Goal: Task Accomplishment & Management: Manage account settings

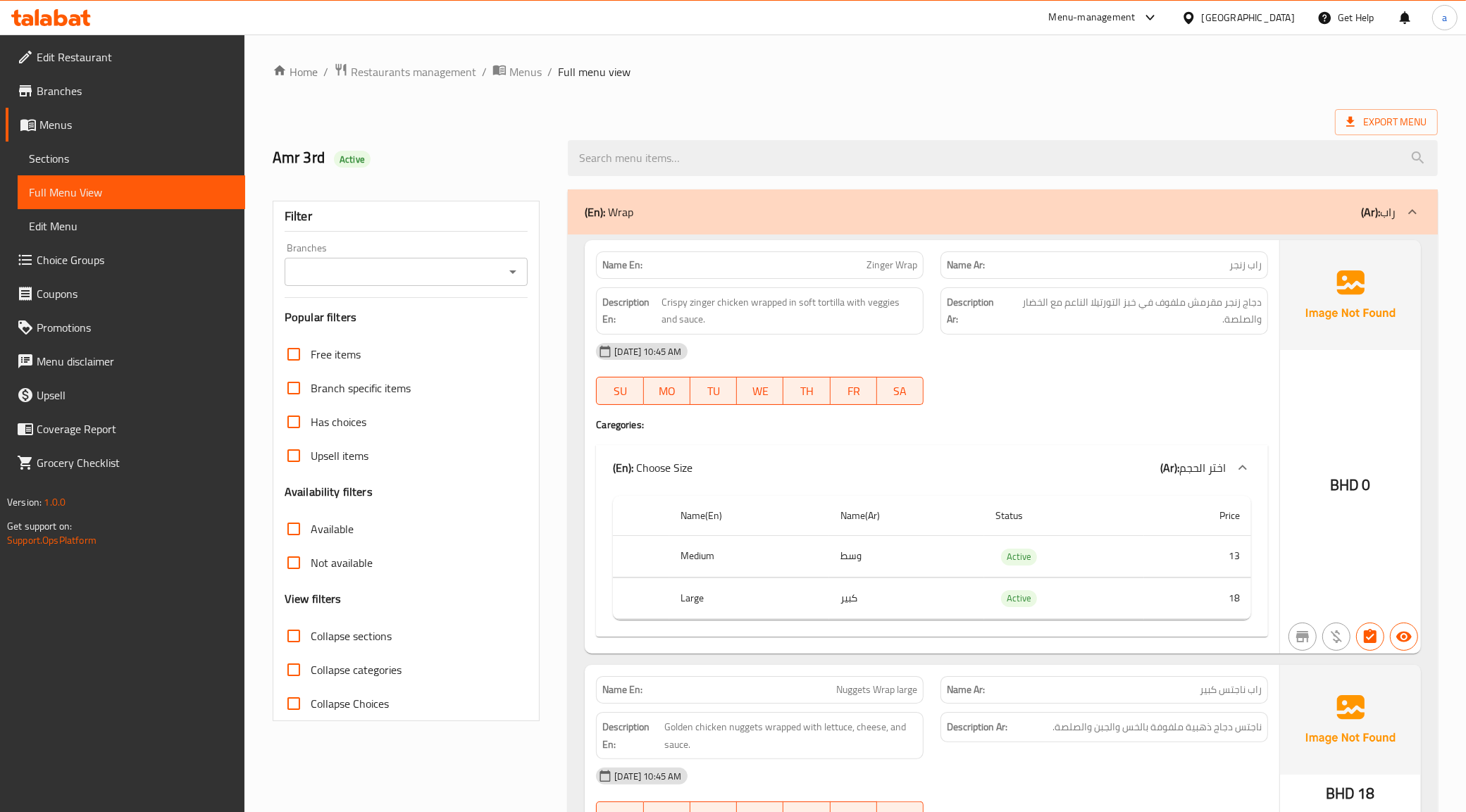
click at [100, 53] on span "Edit Restaurant" at bounding box center [135, 57] width 198 height 17
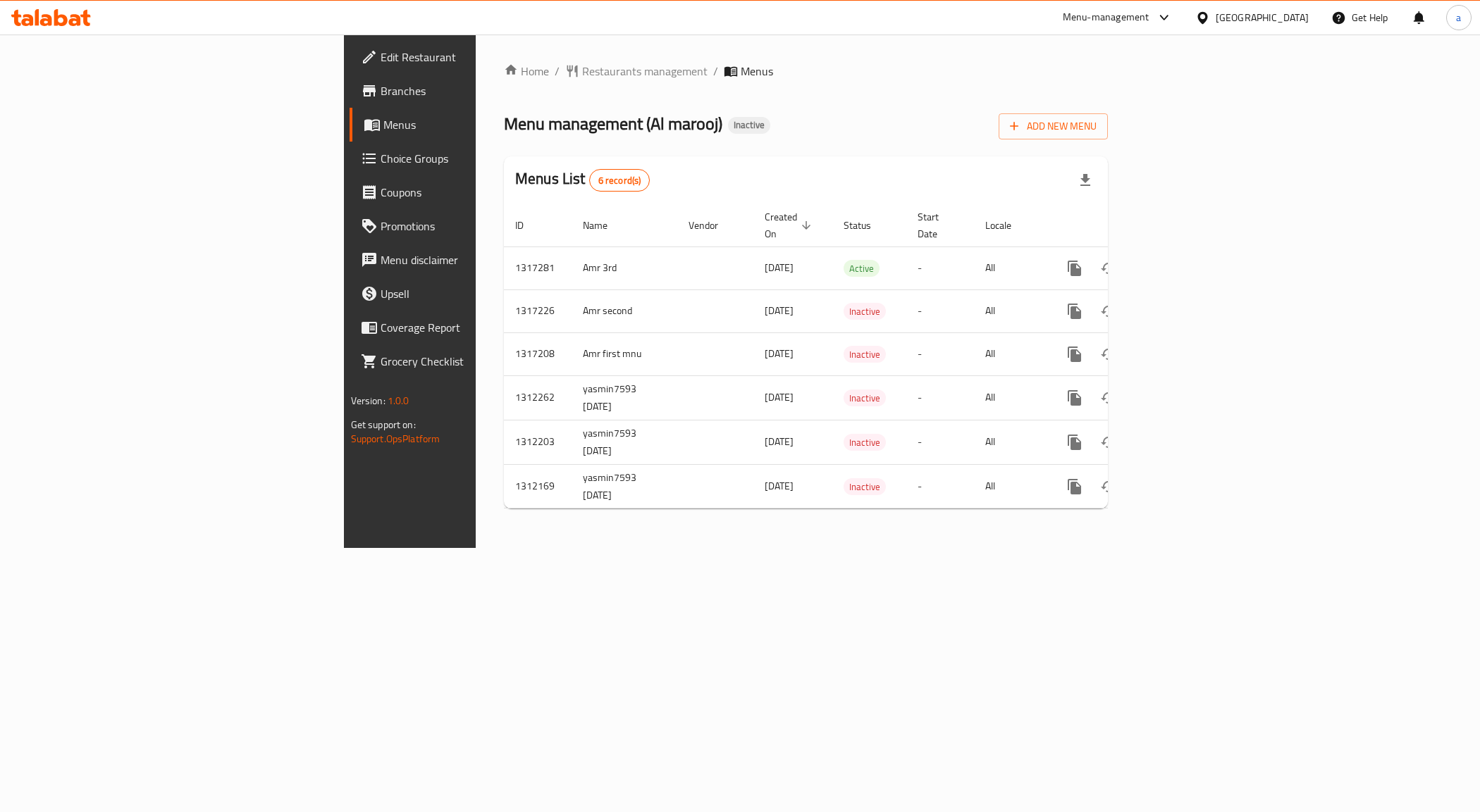
click at [380, 90] on span "Branches" at bounding box center [480, 91] width 200 height 17
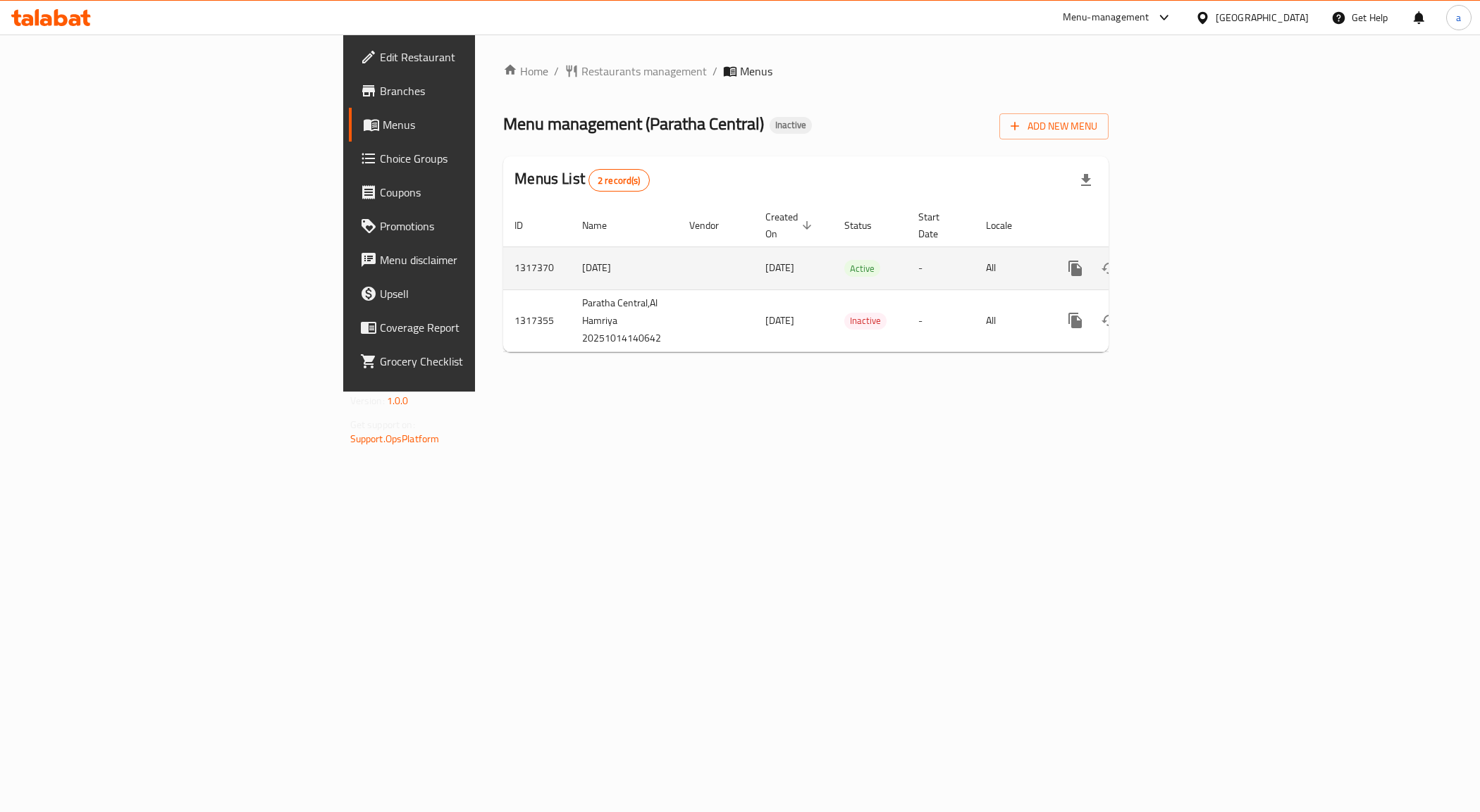
click at [1185, 260] on icon "enhanced table" at bounding box center [1177, 269] width 17 height 17
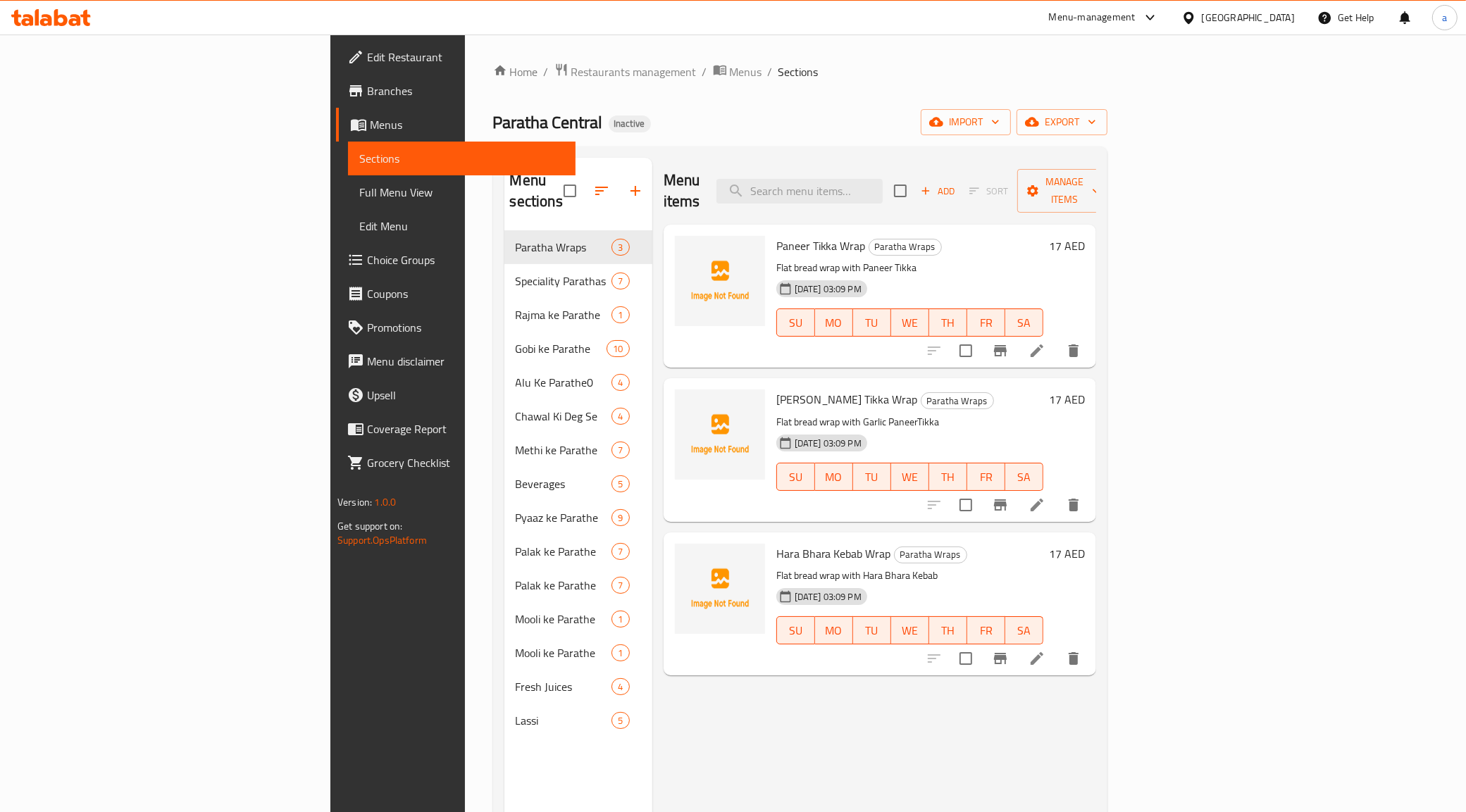
click at [1136, 117] on div "Home / Restaurants management / Menus / Sections Paratha Central Inactive impor…" at bounding box center [800, 521] width 671 height 975
click at [1096, 113] on span "export" at bounding box center [1062, 122] width 68 height 18
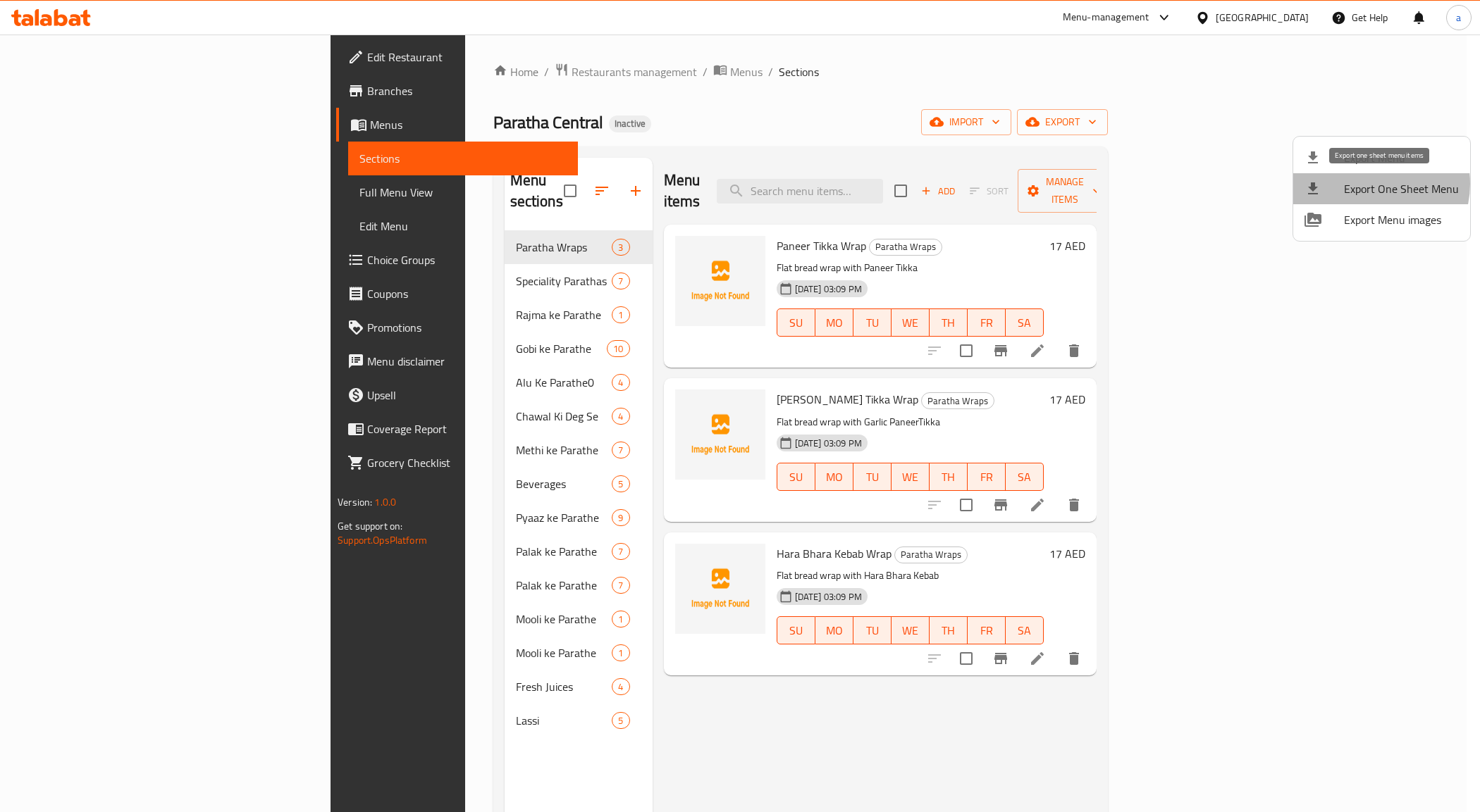
click at [1368, 184] on span "Export One Sheet Menu" at bounding box center [1401, 189] width 115 height 17
click at [1383, 120] on div at bounding box center [740, 406] width 1480 height 812
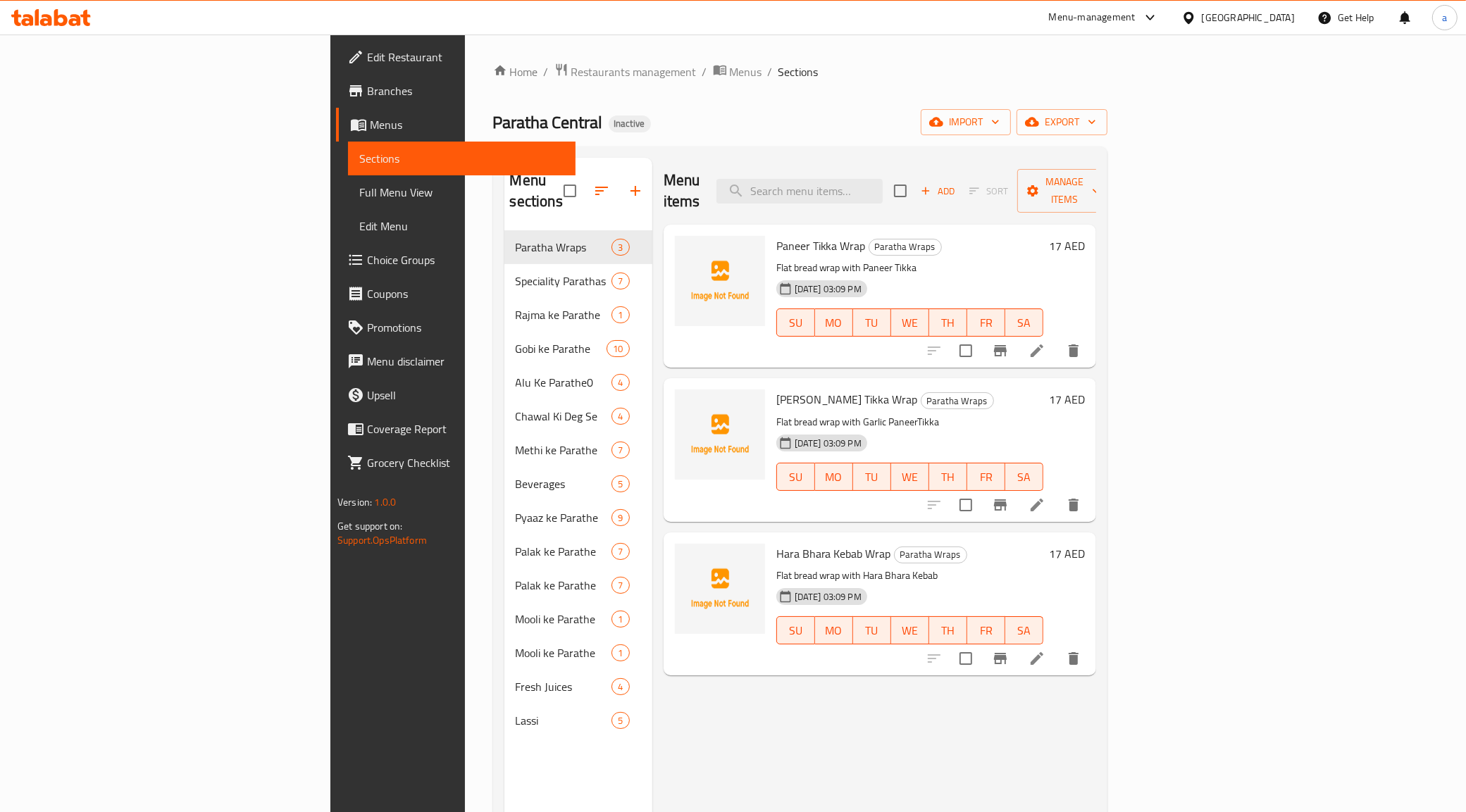
click at [1096, 120] on span "export" at bounding box center [1062, 122] width 68 height 18
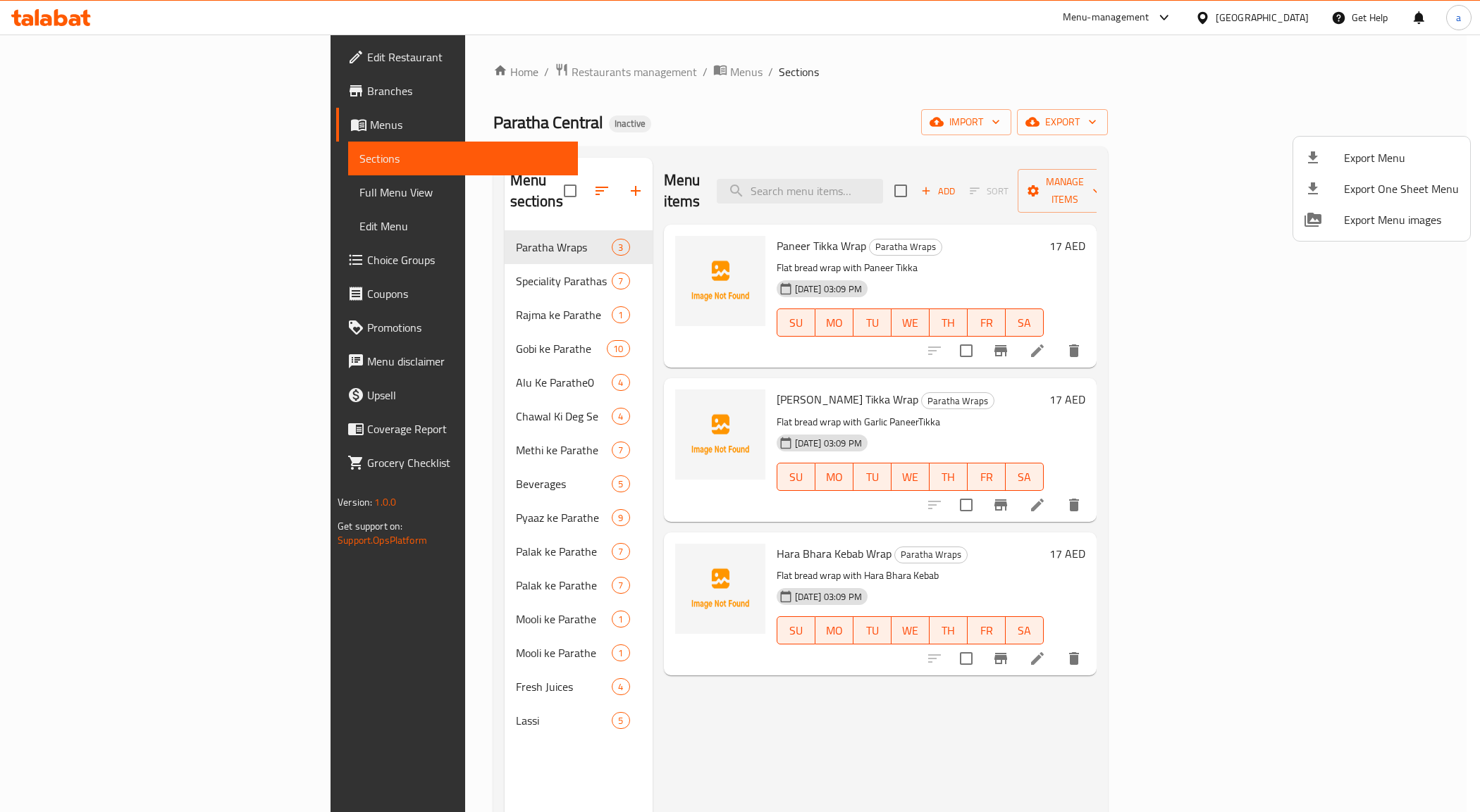
click at [1133, 93] on div at bounding box center [740, 406] width 1480 height 812
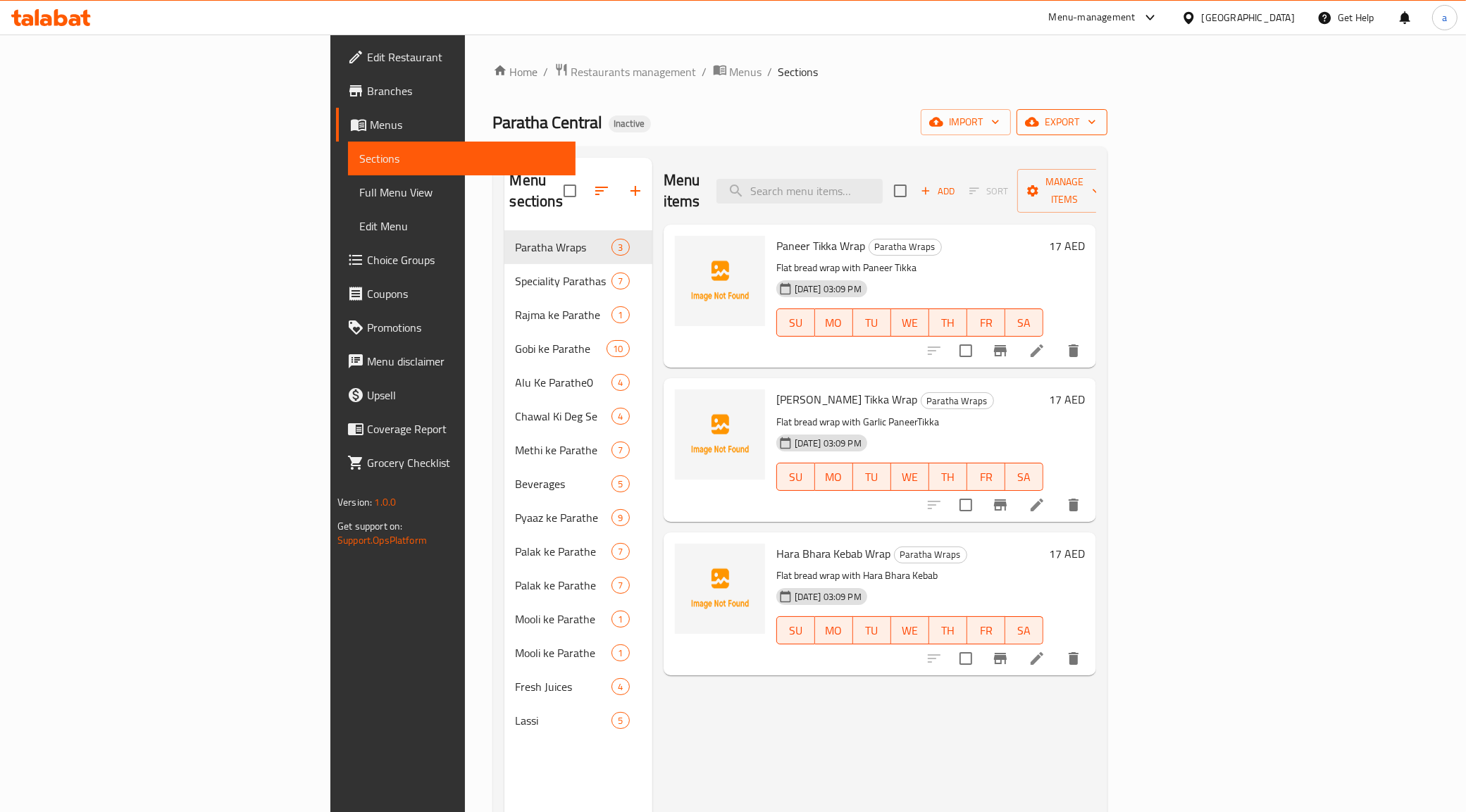
click at [1096, 118] on span "export" at bounding box center [1062, 122] width 68 height 18
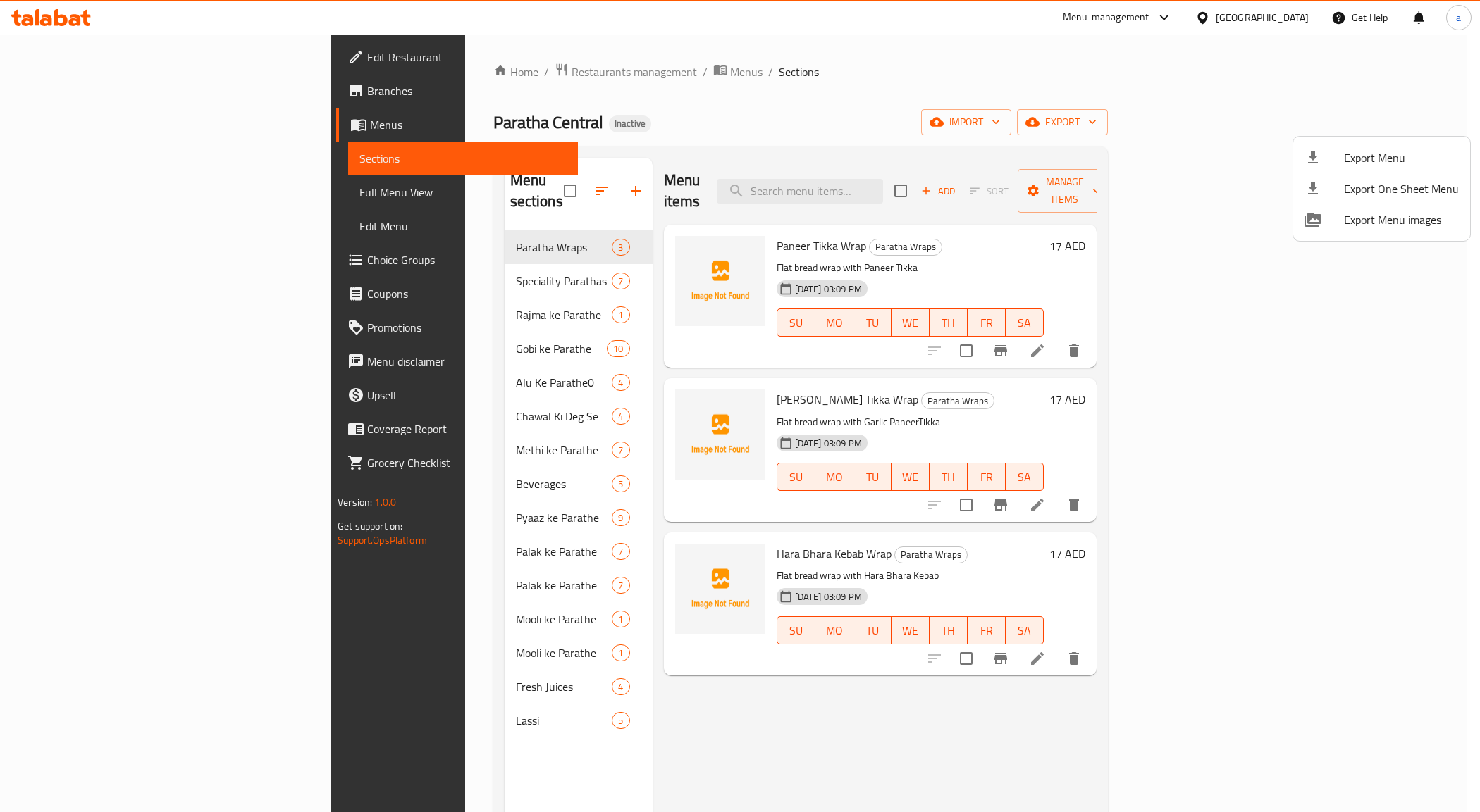
click at [1366, 256] on div at bounding box center [740, 406] width 1480 height 812
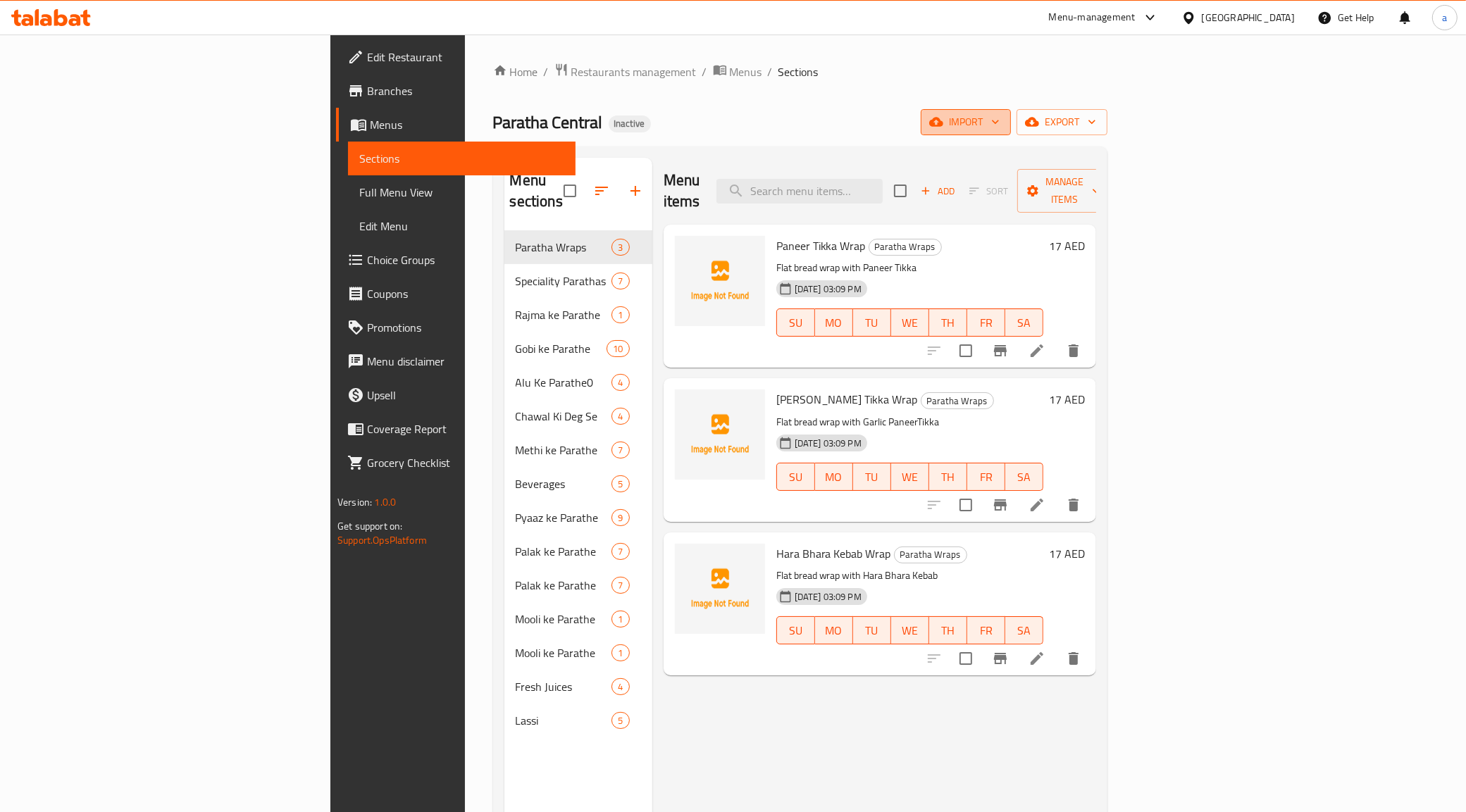
click at [1000, 118] on span "import" at bounding box center [965, 122] width 68 height 18
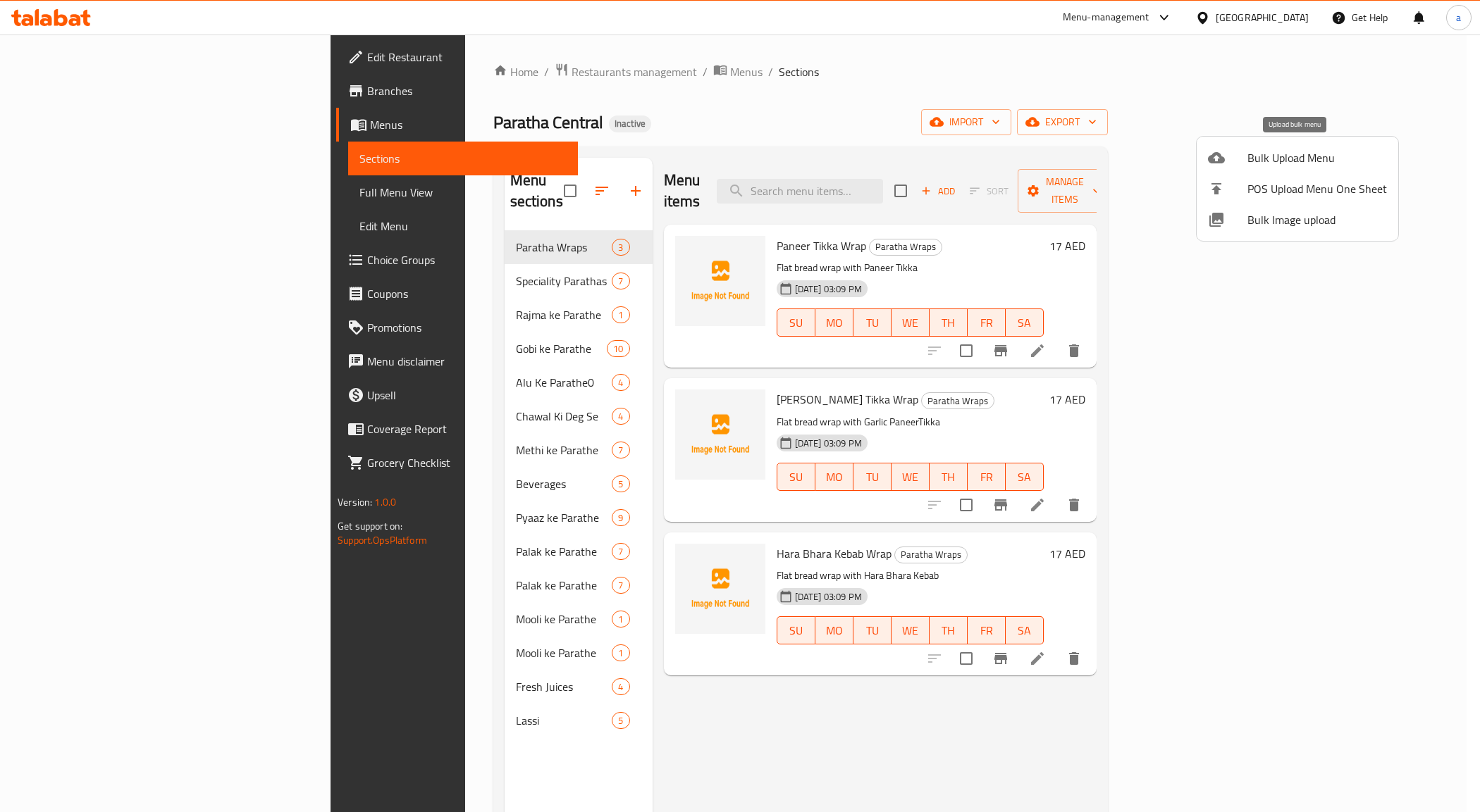
click at [1336, 151] on span "Bulk Upload Menu" at bounding box center [1317, 158] width 140 height 17
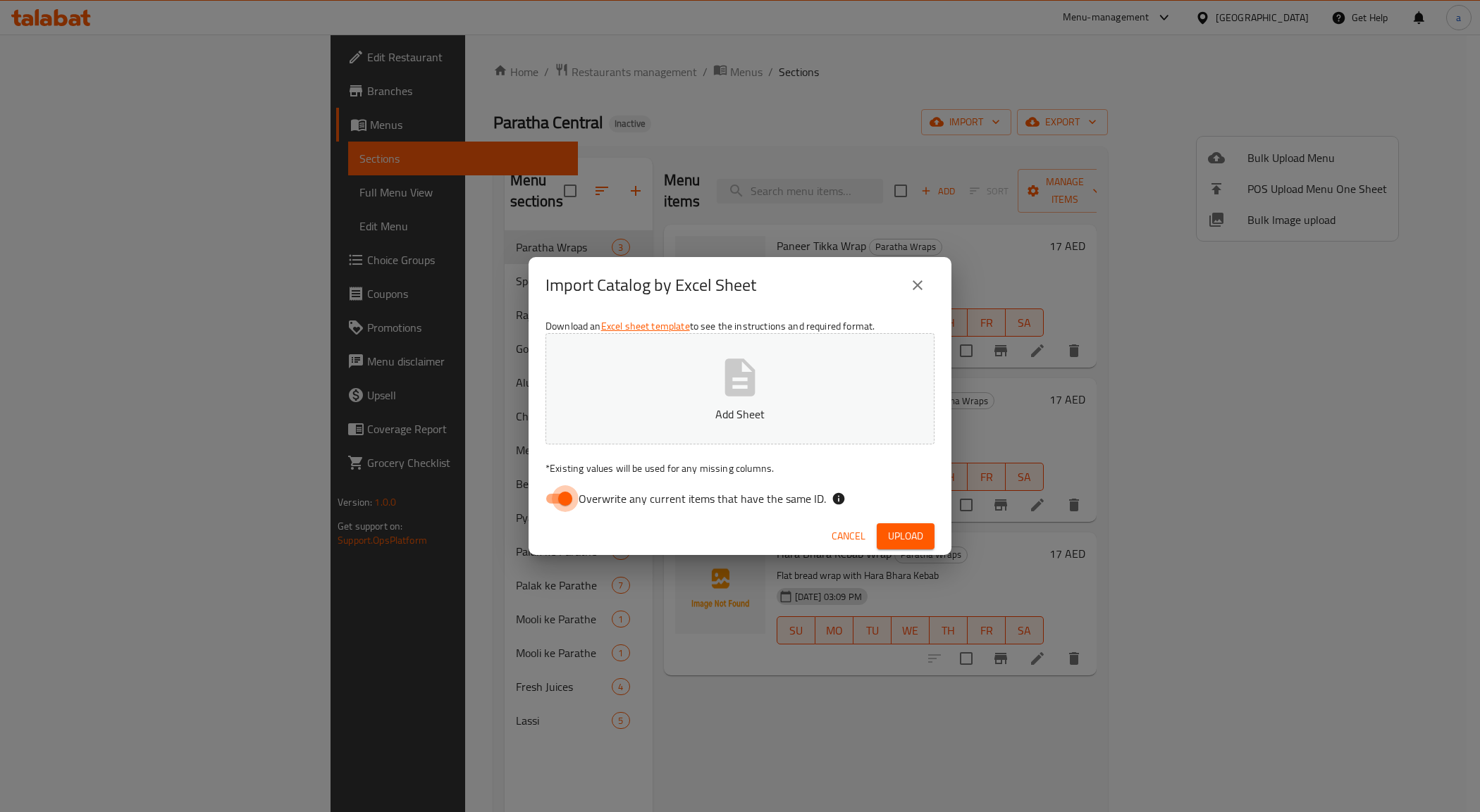
click at [563, 492] on input "Overwrite any current items that have the same ID." at bounding box center [565, 499] width 81 height 27
checkbox input "false"
click at [706, 408] on p "Add Sheet" at bounding box center [740, 414] width 345 height 17
click at [889, 533] on span "Upload" at bounding box center [905, 536] width 35 height 18
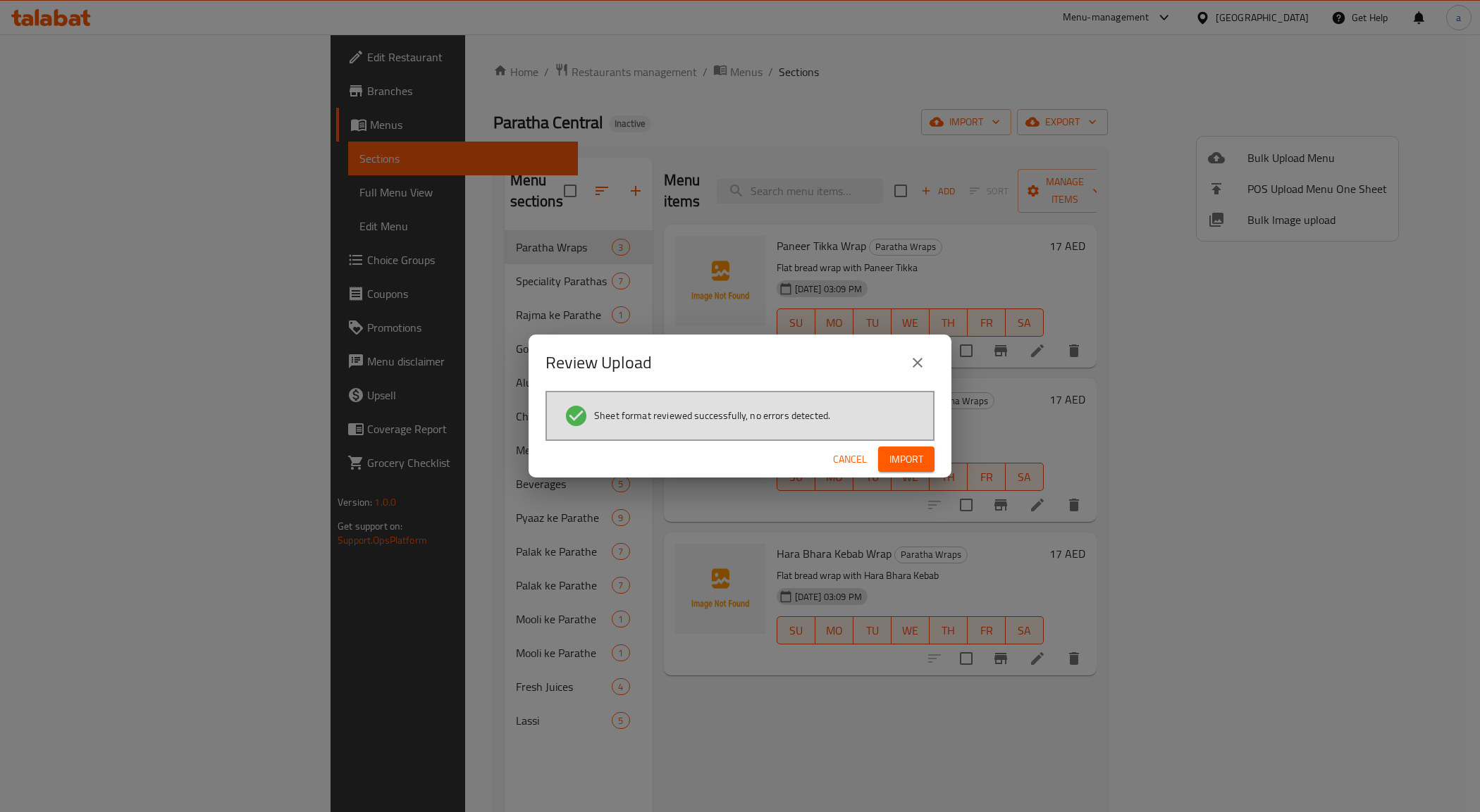
click at [909, 463] on span "Import" at bounding box center [906, 459] width 34 height 18
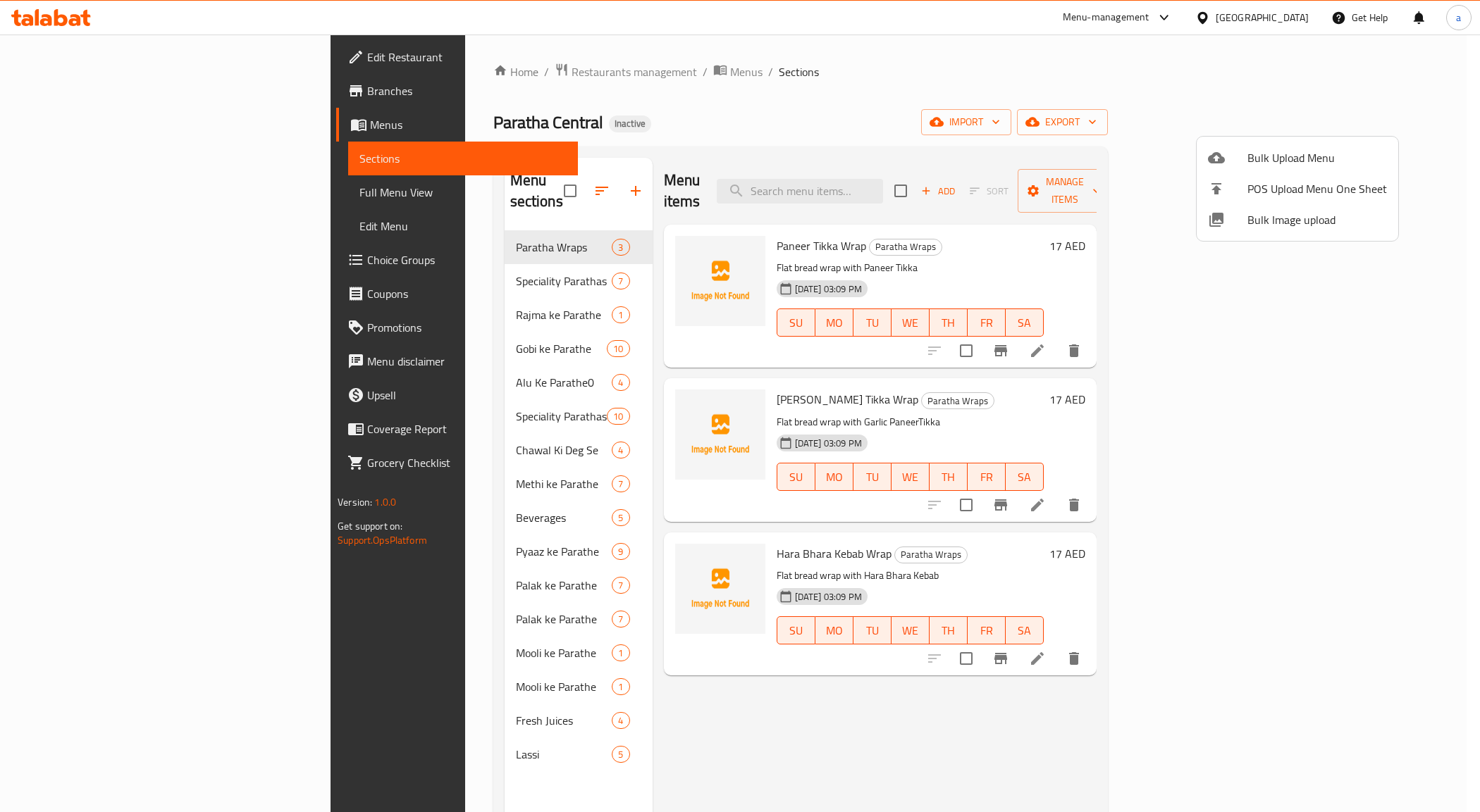
click at [153, 187] on div at bounding box center [740, 406] width 1480 height 812
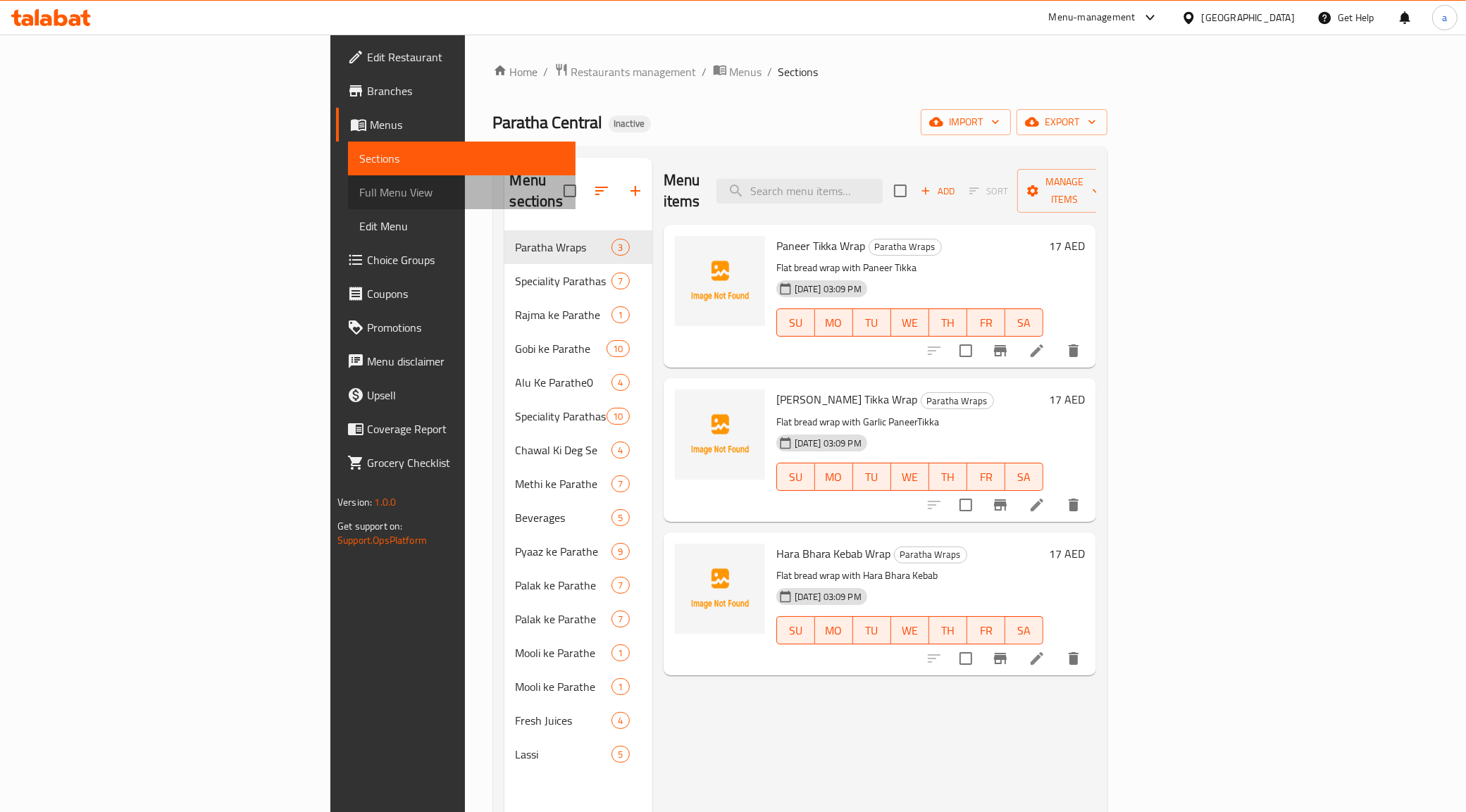
click at [359, 187] on span "Full Menu View" at bounding box center [461, 192] width 205 height 17
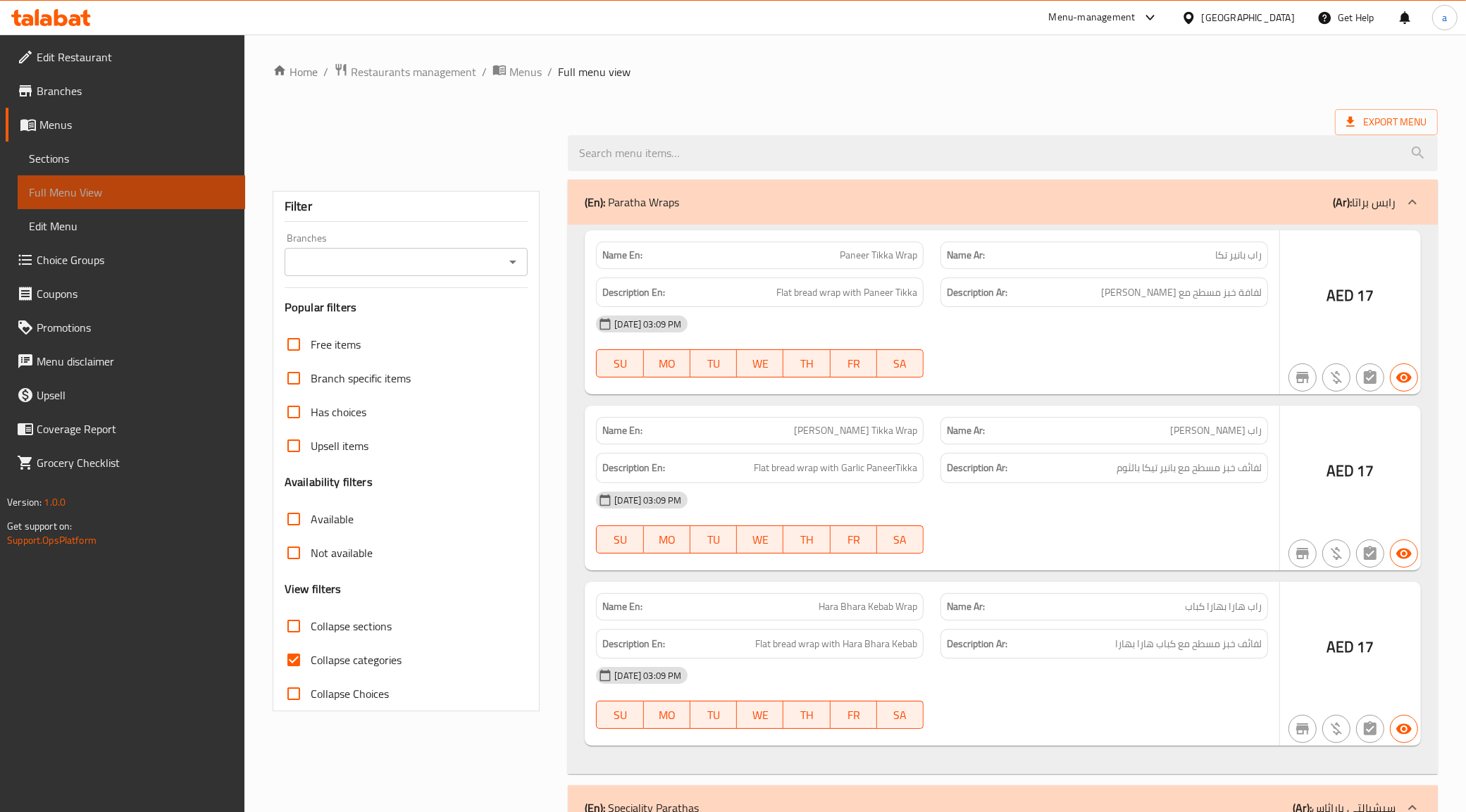
click at [153, 187] on span "Full Menu View" at bounding box center [131, 192] width 205 height 17
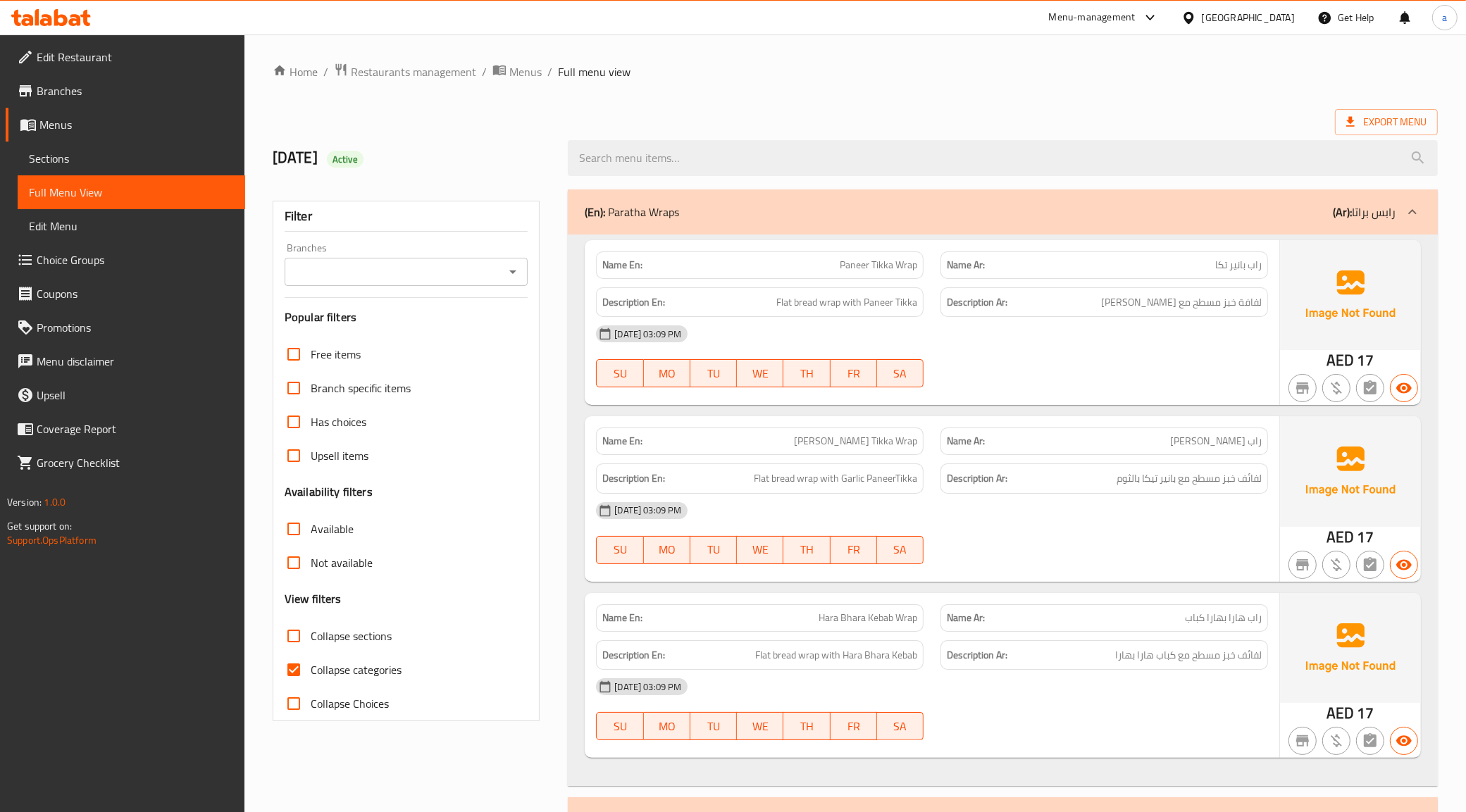
click at [363, 669] on span "Collapse categories" at bounding box center [356, 670] width 91 height 17
click at [311, 669] on input "Collapse categories" at bounding box center [293, 669] width 34 height 34
checkbox input "false"
click at [148, 151] on span "Sections" at bounding box center [131, 158] width 205 height 17
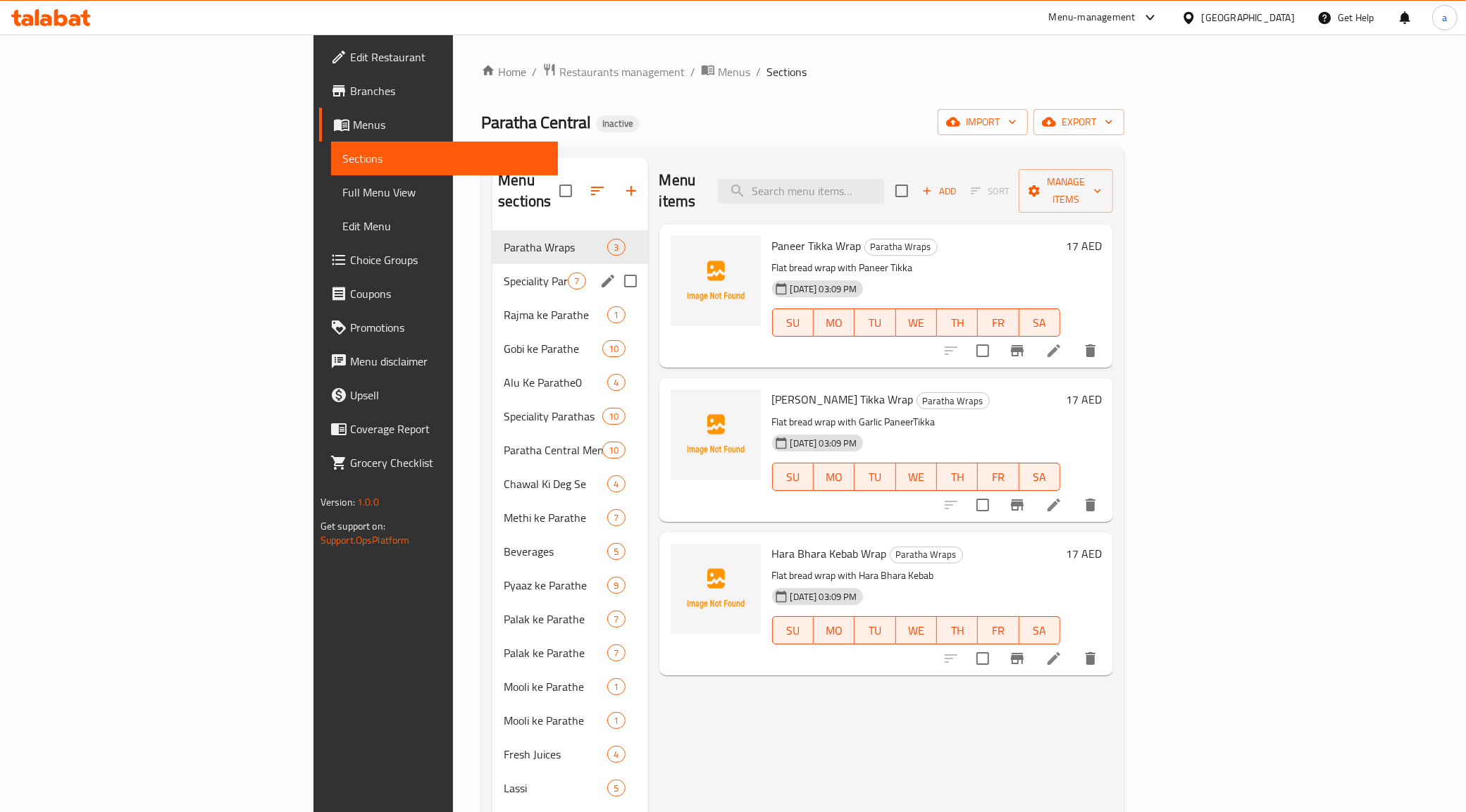
click at [493, 272] on div "Speciality Parathas 7" at bounding box center [570, 280] width 155 height 34
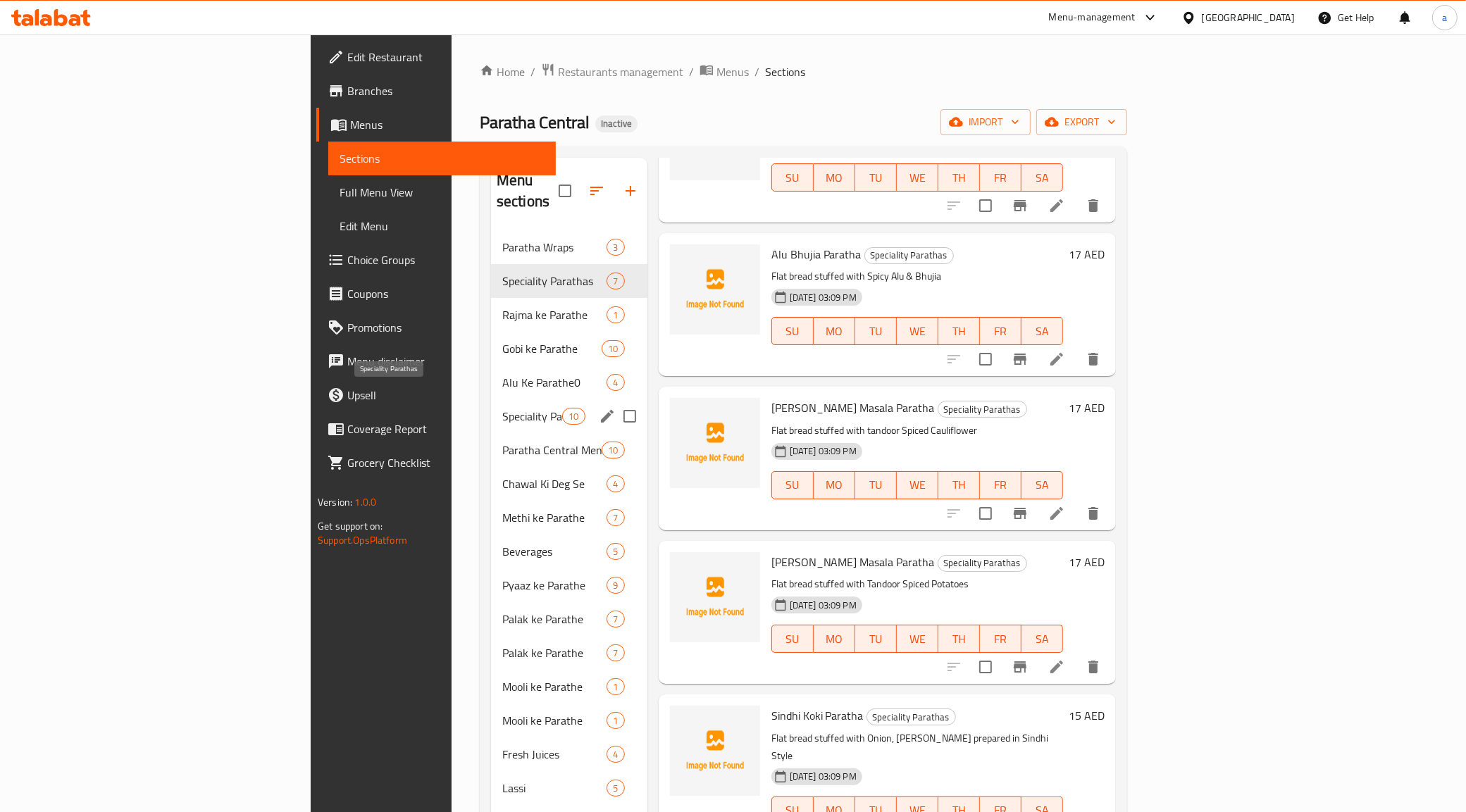
click at [502, 408] on span "Speciality Parathas" at bounding box center [532, 416] width 60 height 17
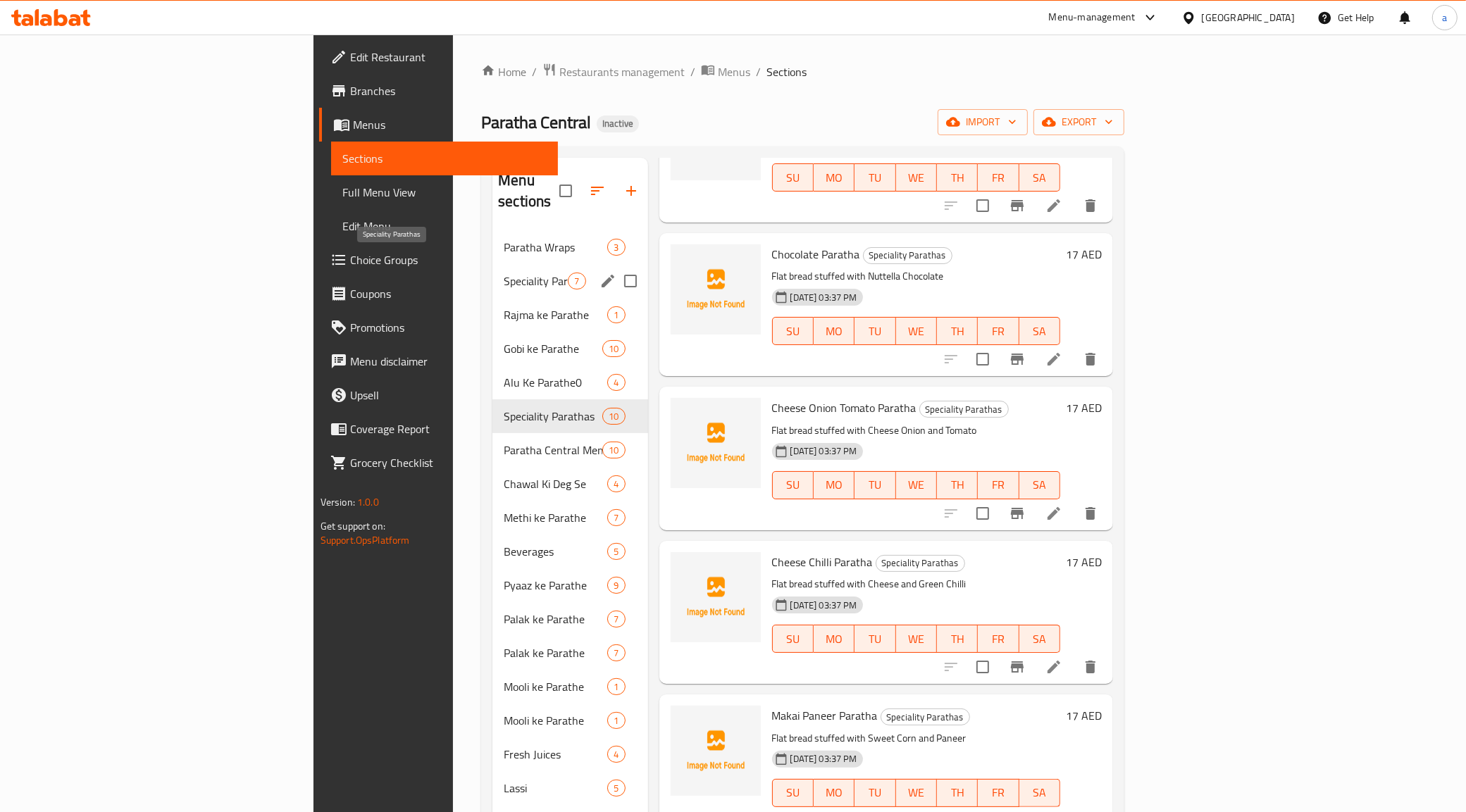
click at [493, 264] on div "Speciality Parathas 7" at bounding box center [570, 280] width 155 height 34
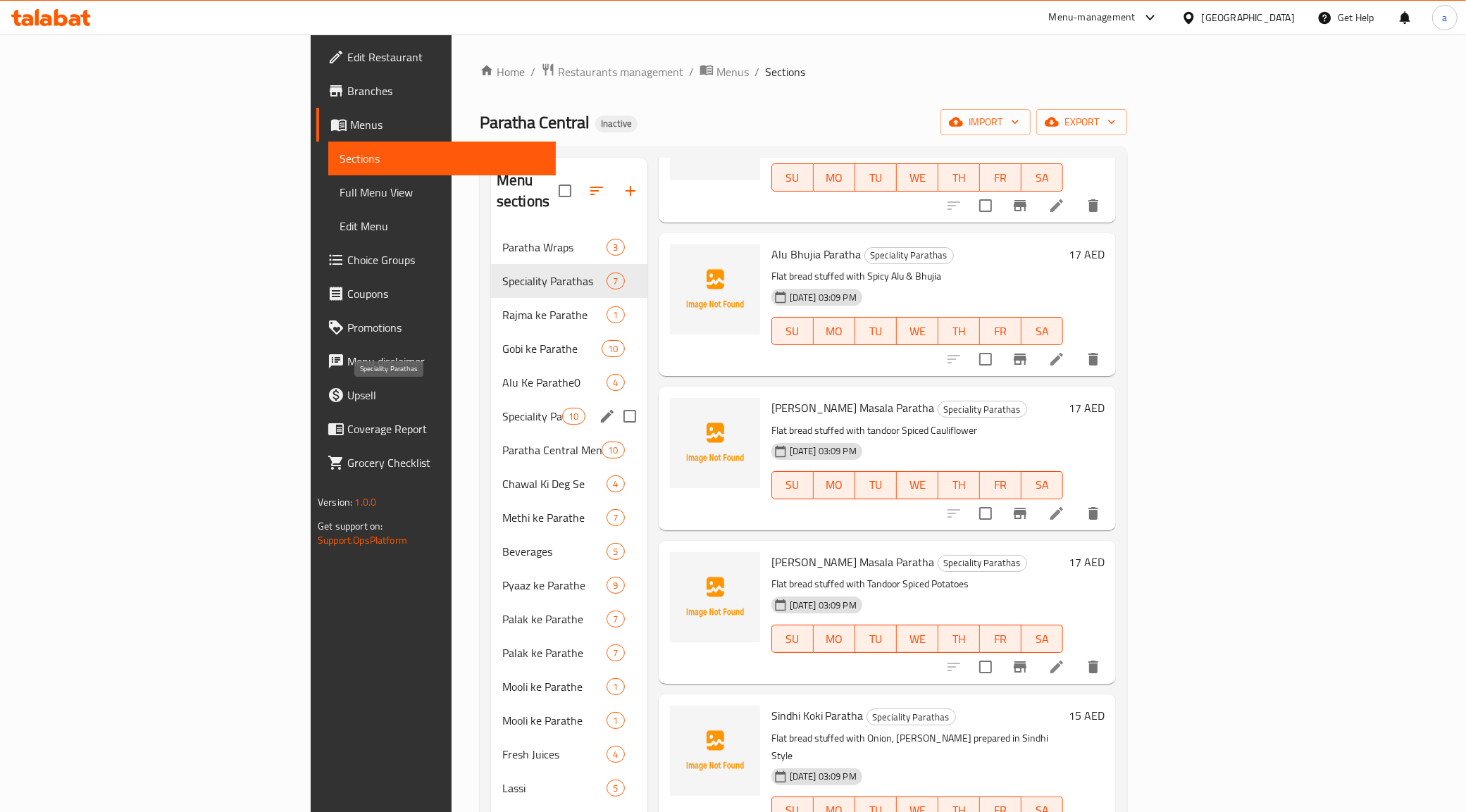
click at [502, 408] on span "Speciality Parathas" at bounding box center [532, 416] width 60 height 17
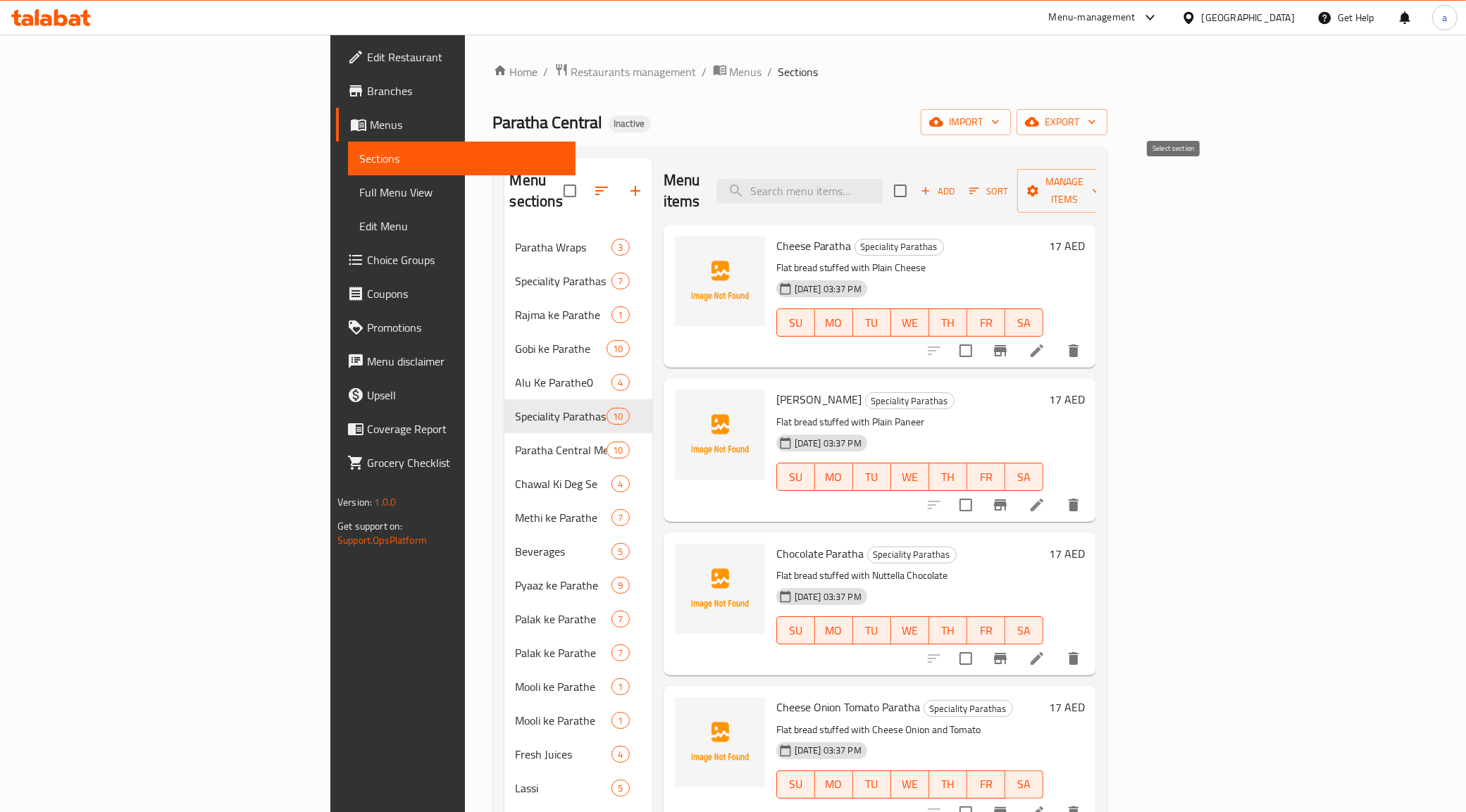
click at [915, 181] on input "checkbox" at bounding box center [900, 190] width 29 height 29
checkbox input "true"
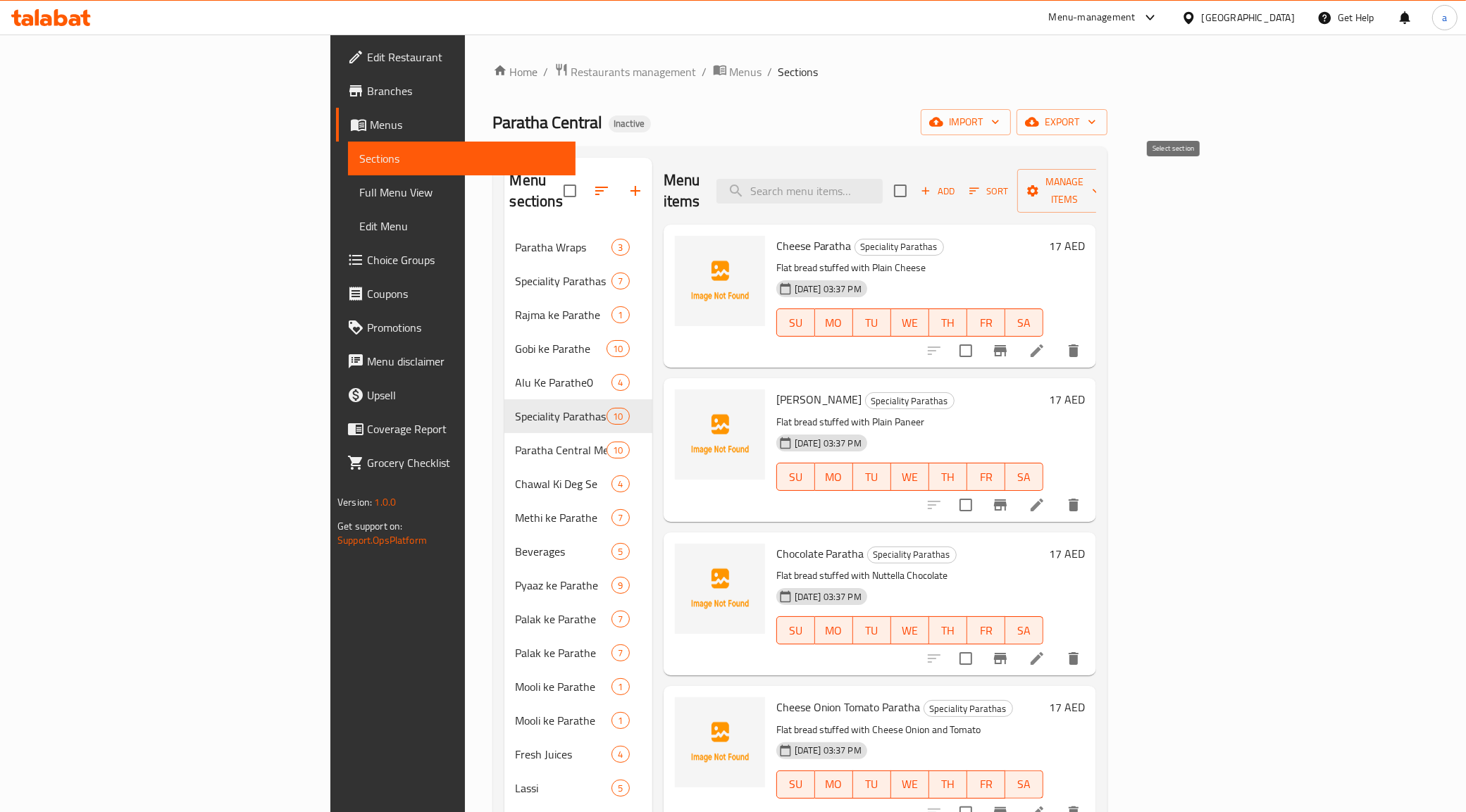
checkbox input "true"
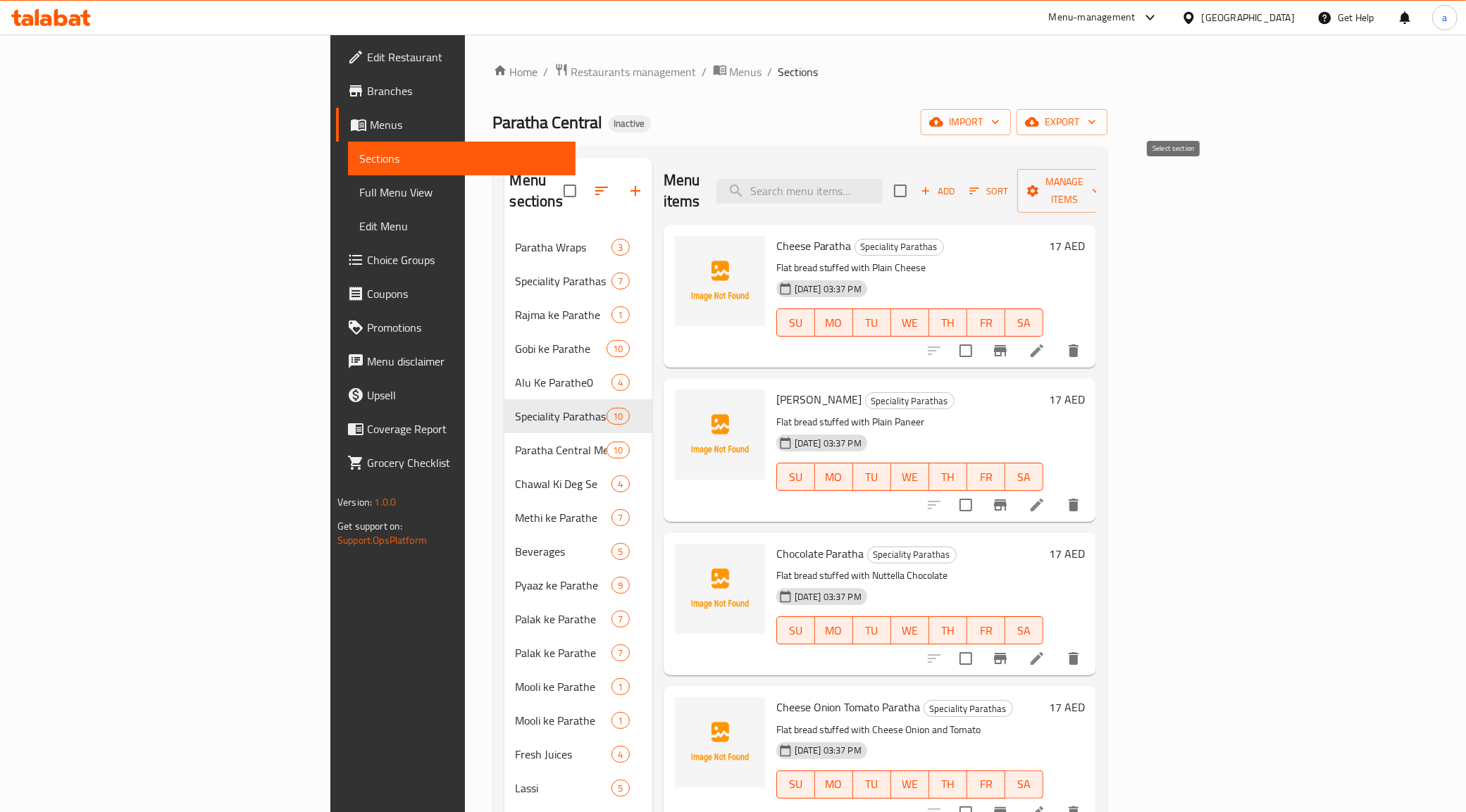
checkbox input "true"
click at [1100, 187] on span "Manage items" at bounding box center [1064, 190] width 72 height 35
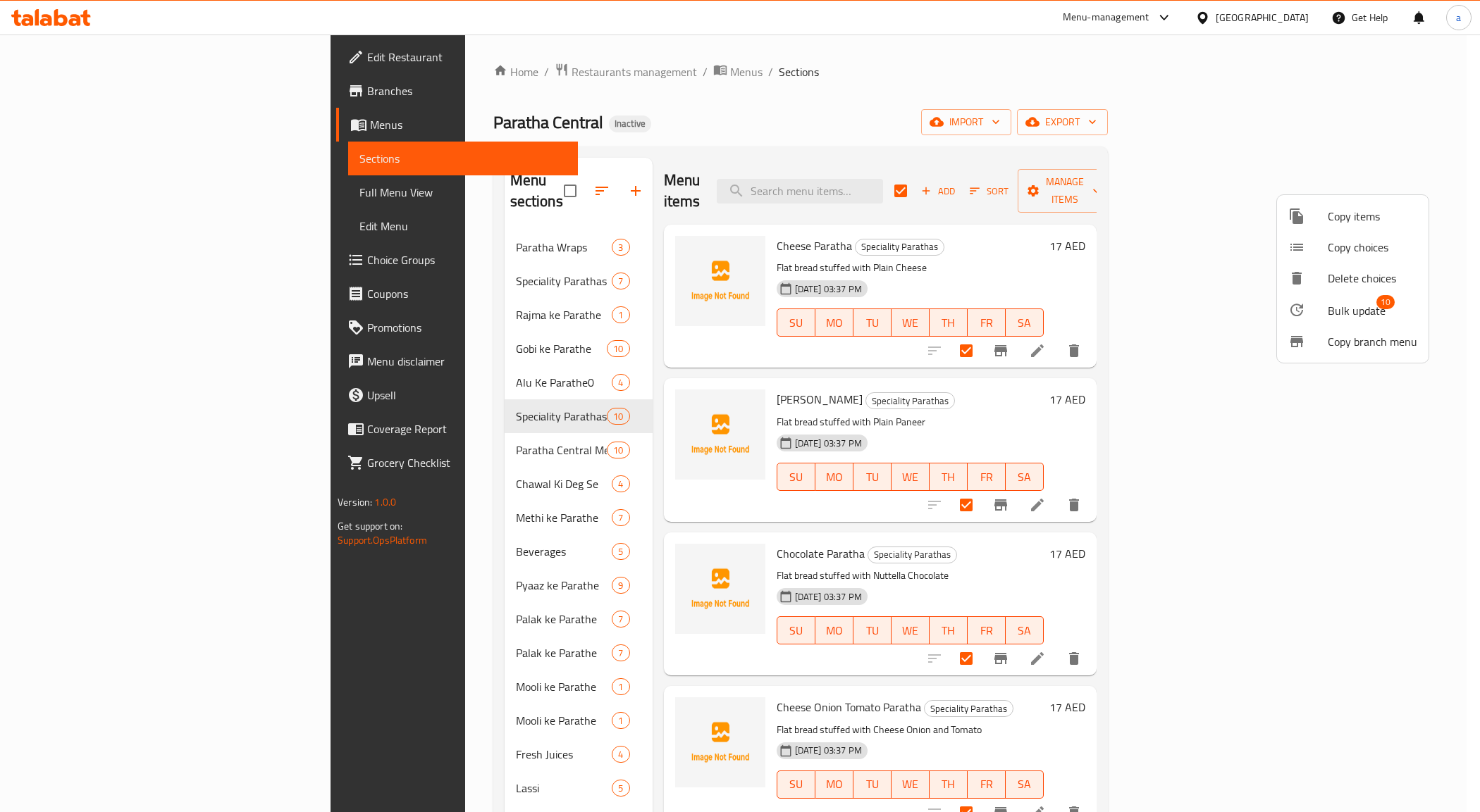
click at [1320, 303] on div at bounding box center [1307, 310] width 39 height 17
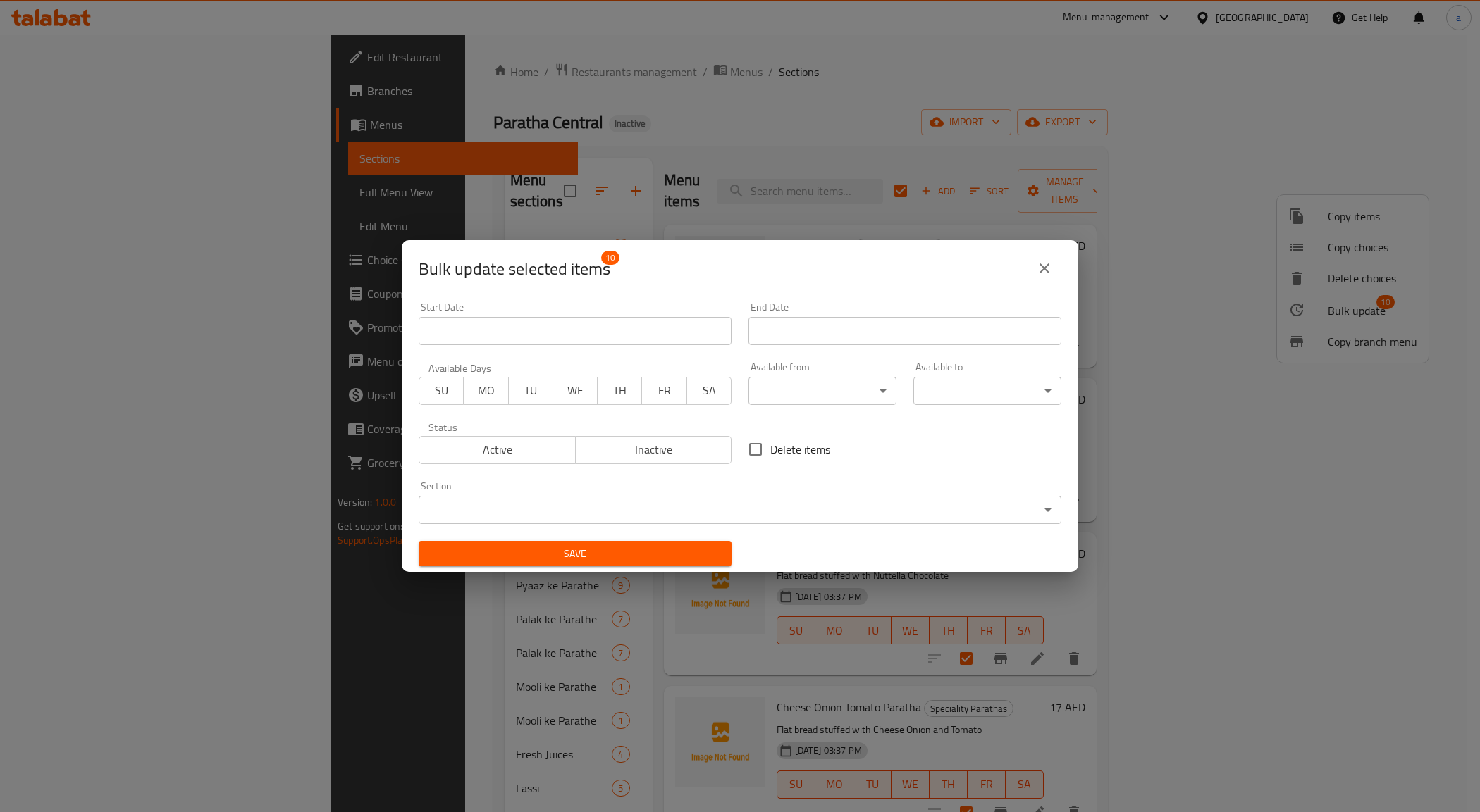
click at [593, 484] on div "Section ​ ​" at bounding box center [740, 503] width 643 height 43
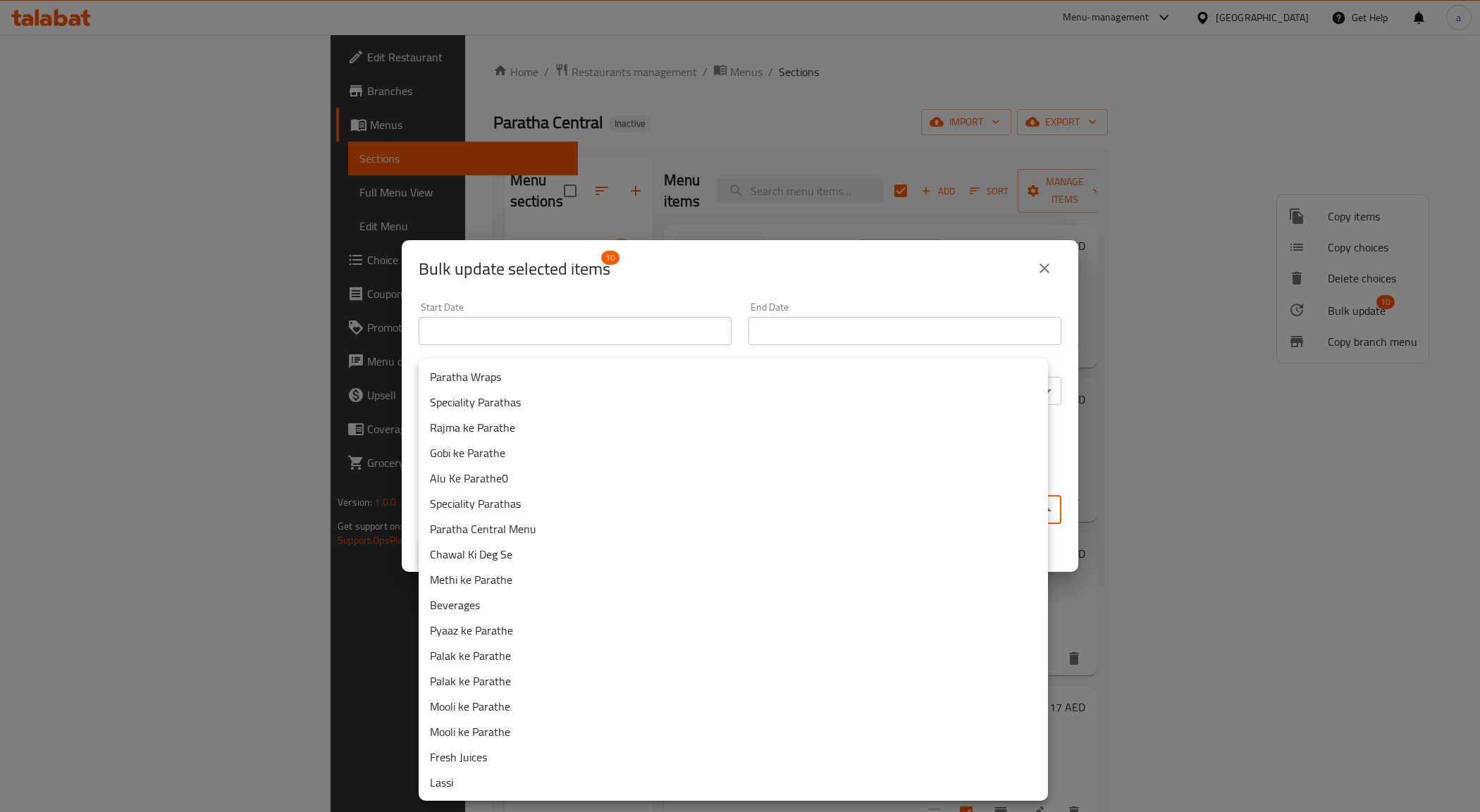
click at [582, 505] on body "​ Menu-management [GEOGRAPHIC_DATA] Get Help a Edit Restaurant Branches Menus S…" at bounding box center [740, 423] width 1480 height 778
click at [529, 399] on li "Speciality Parathas" at bounding box center [733, 402] width 629 height 26
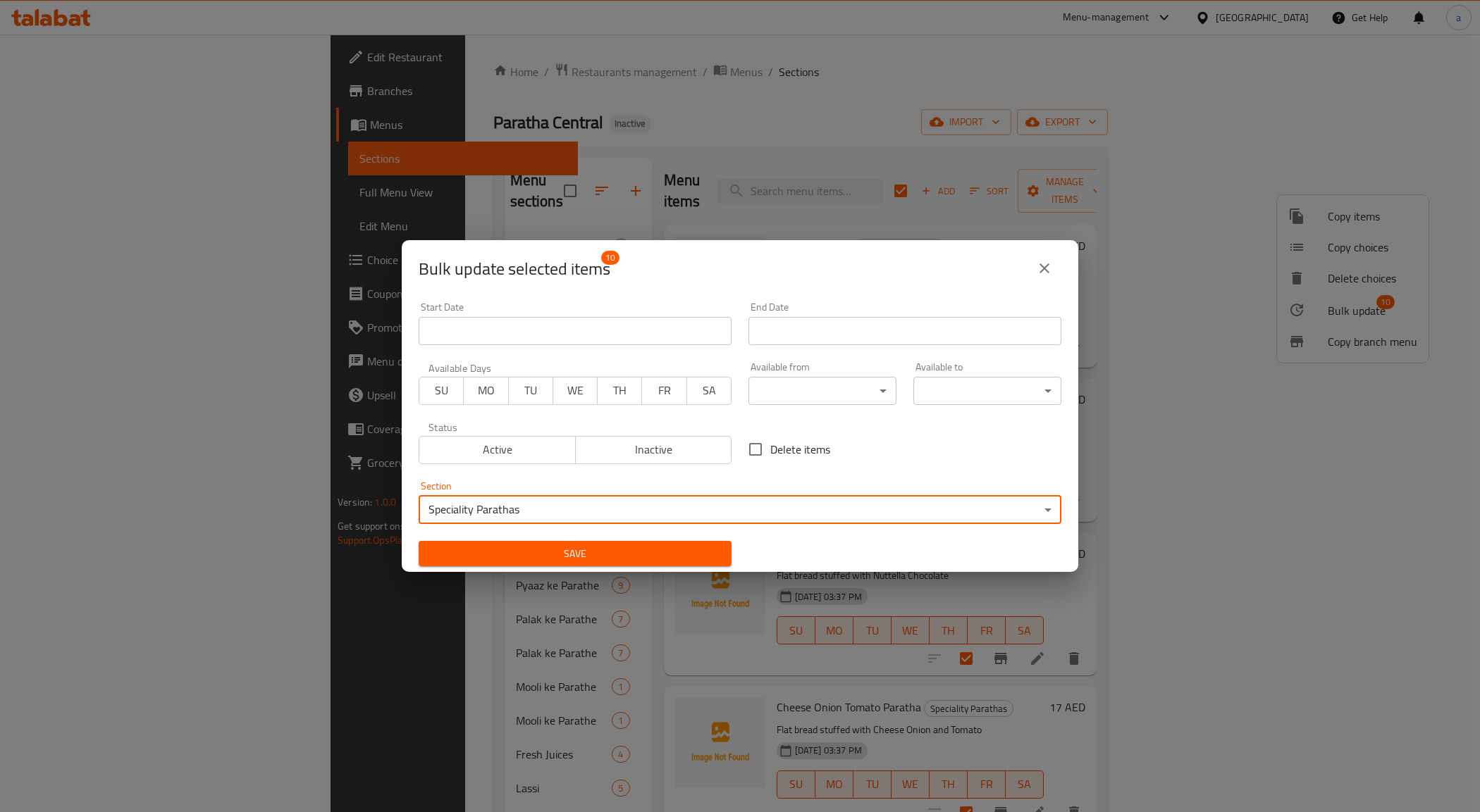
click at [620, 554] on span "Save" at bounding box center [575, 554] width 290 height 18
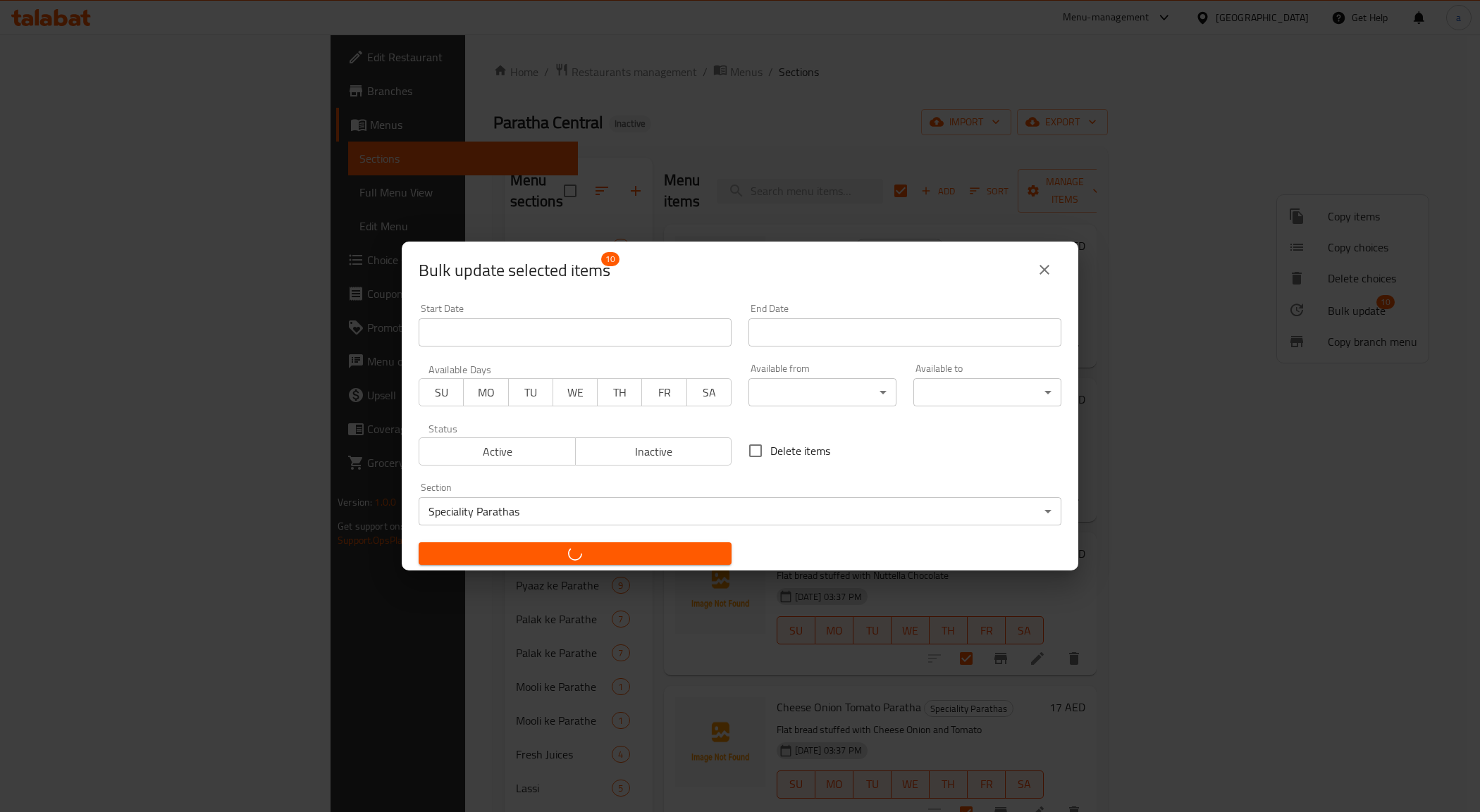
checkbox input "false"
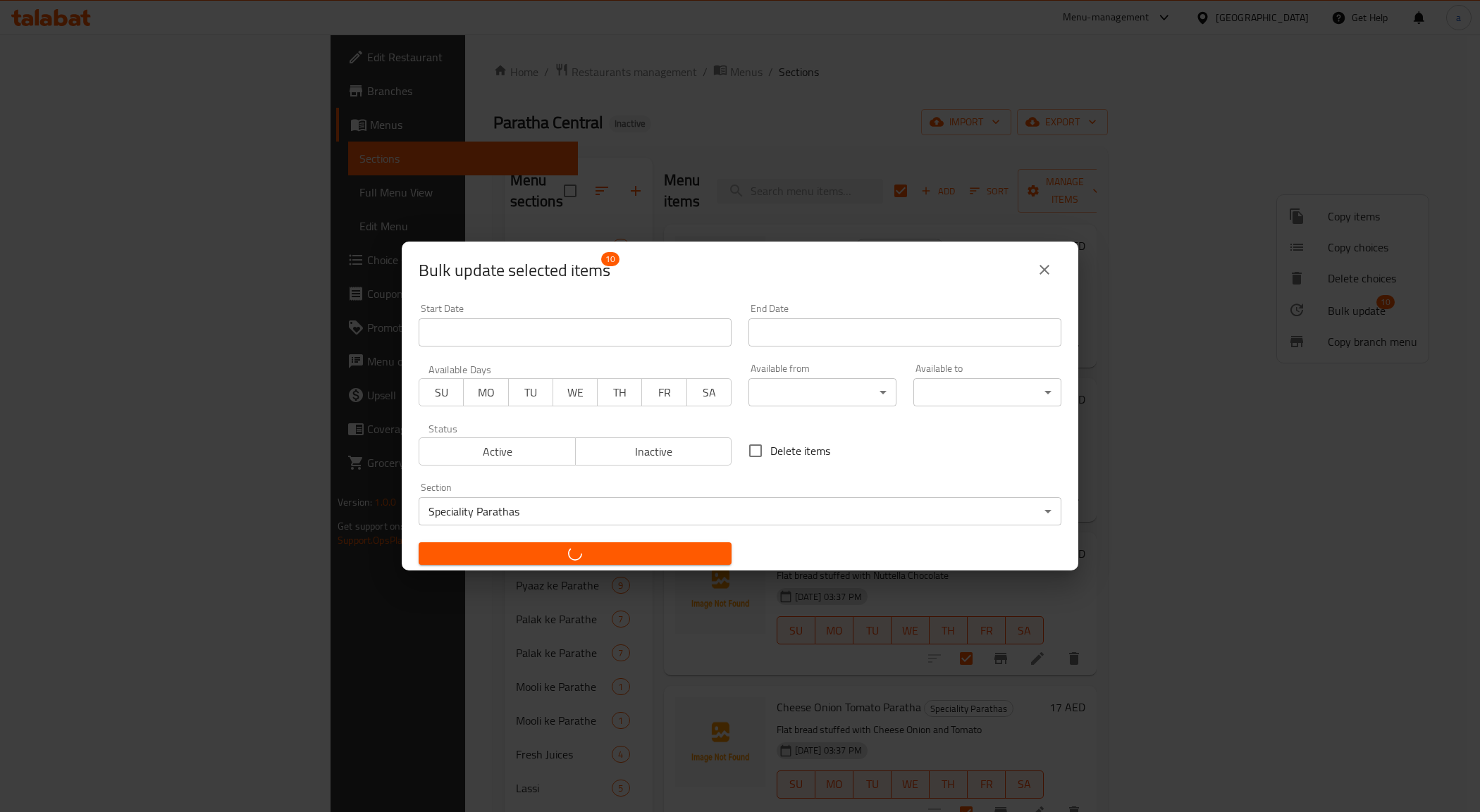
checkbox input "false"
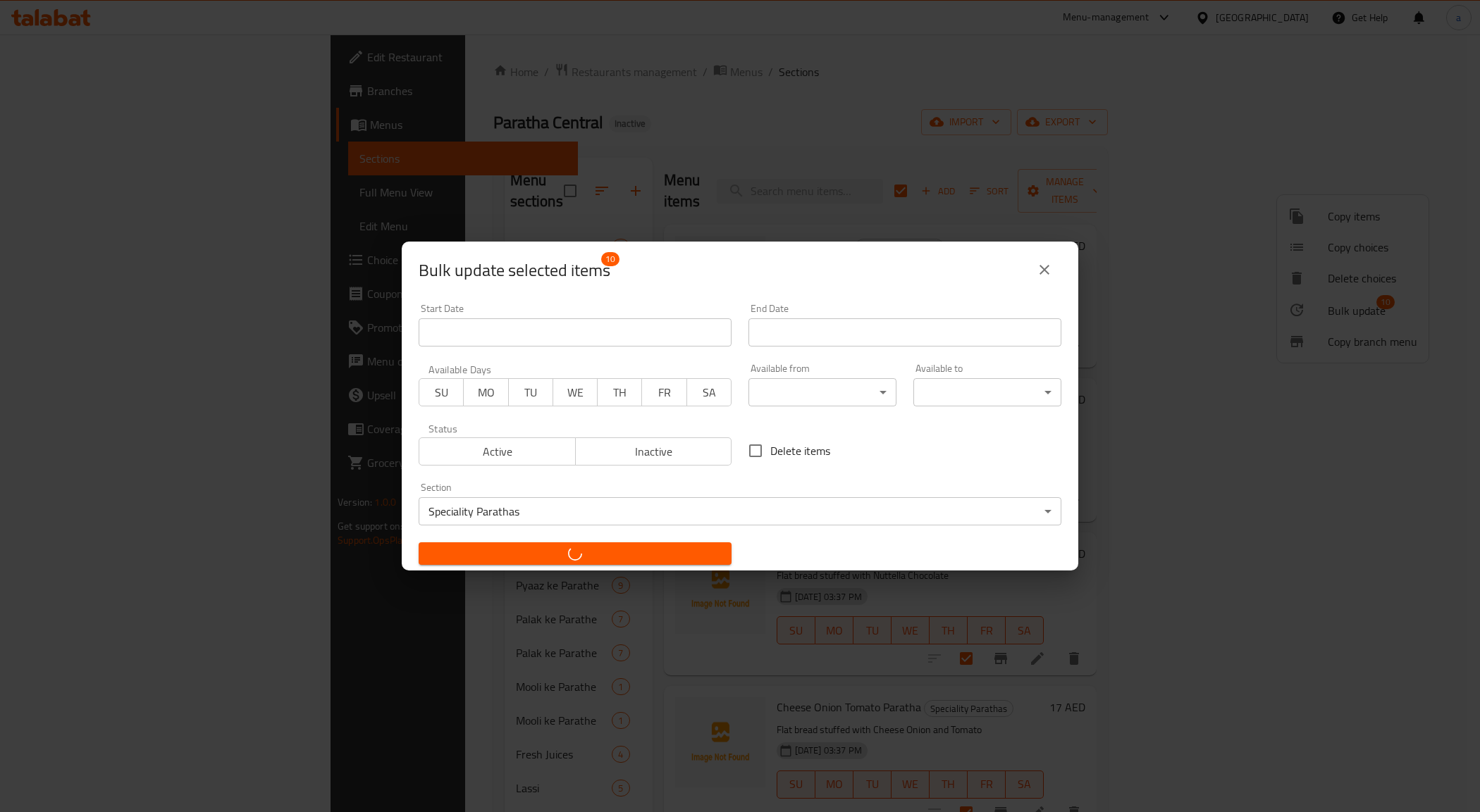
checkbox input "false"
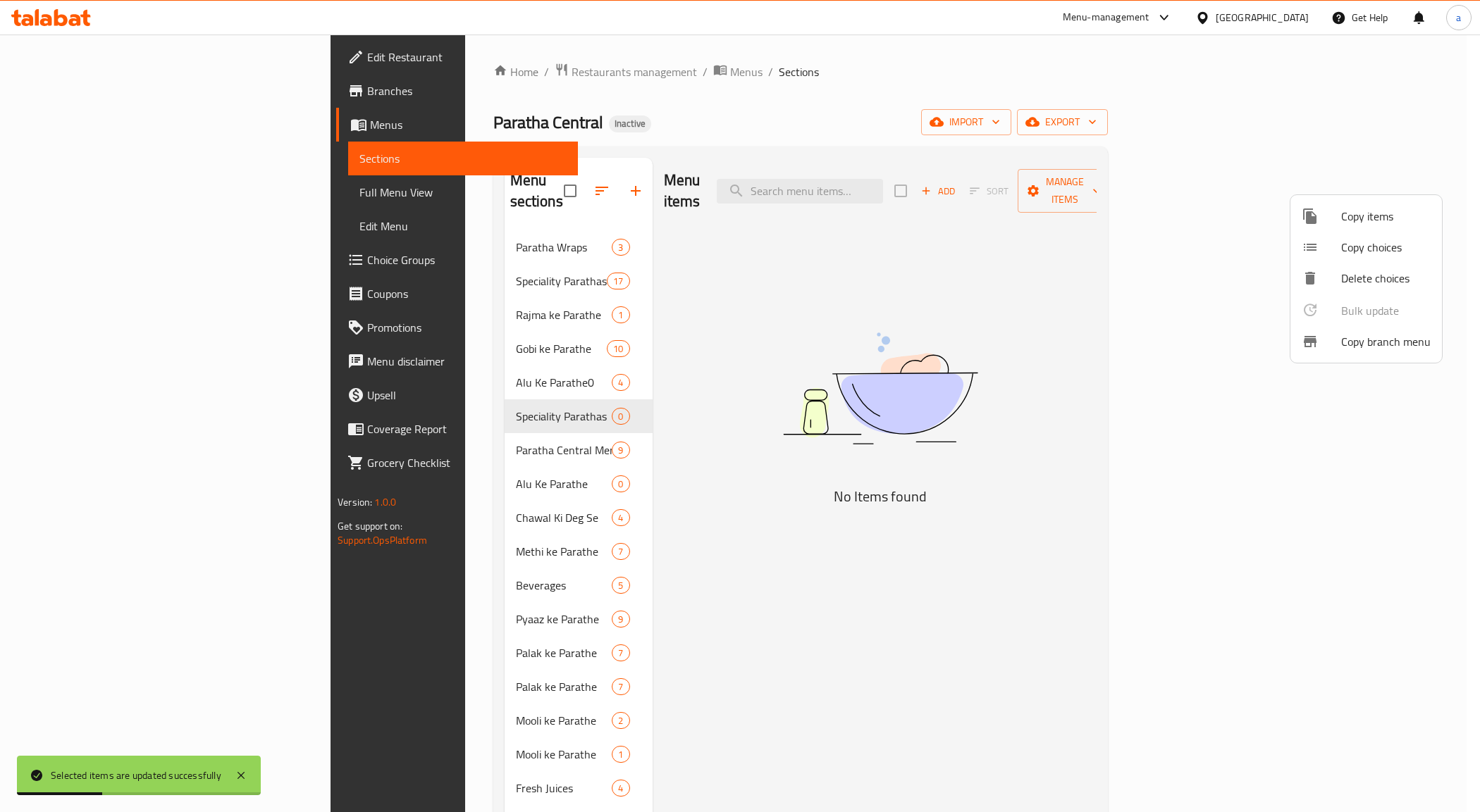
click at [536, 394] on div at bounding box center [740, 406] width 1480 height 812
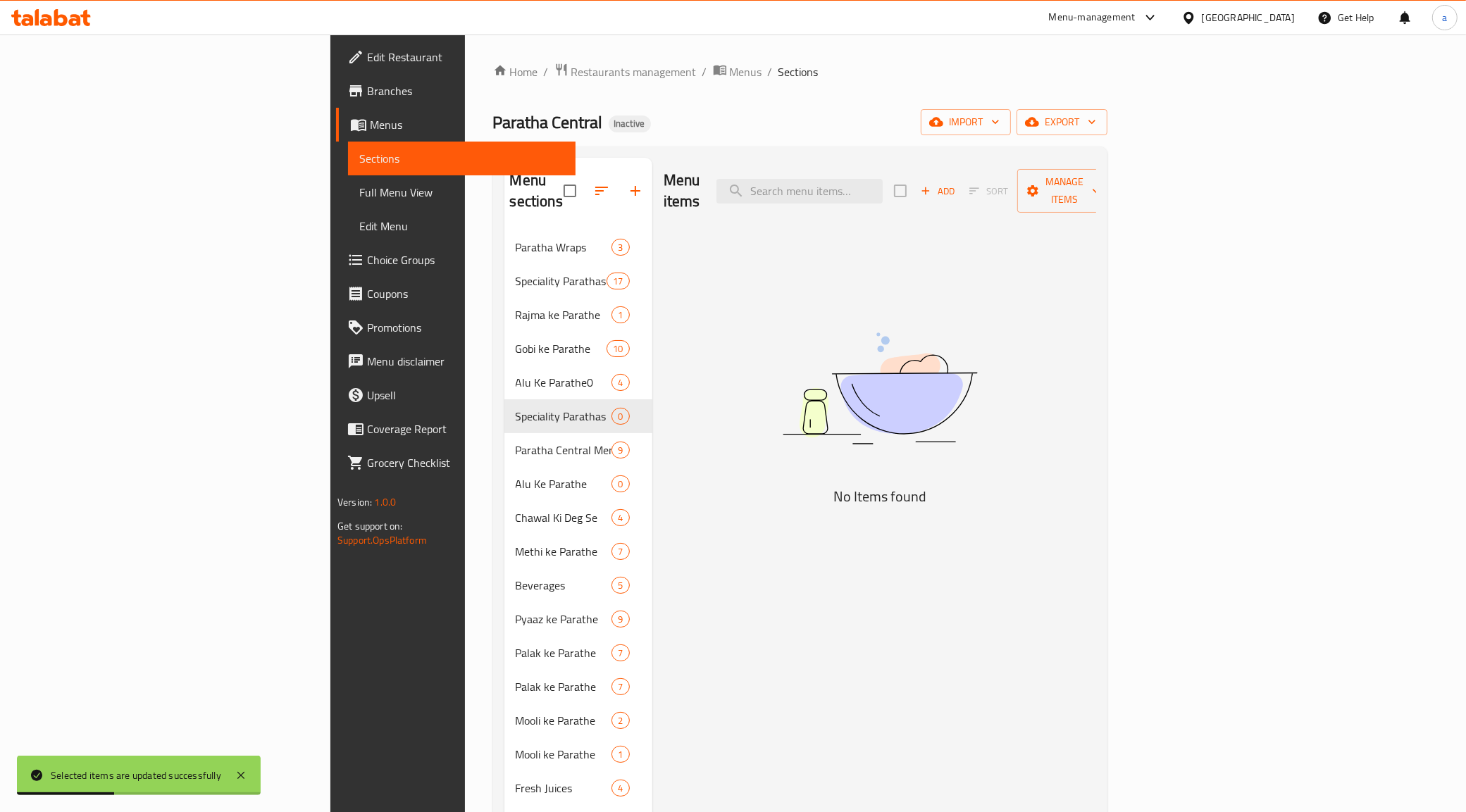
click at [552, 399] on div "Speciality Parathas 0" at bounding box center [578, 416] width 148 height 34
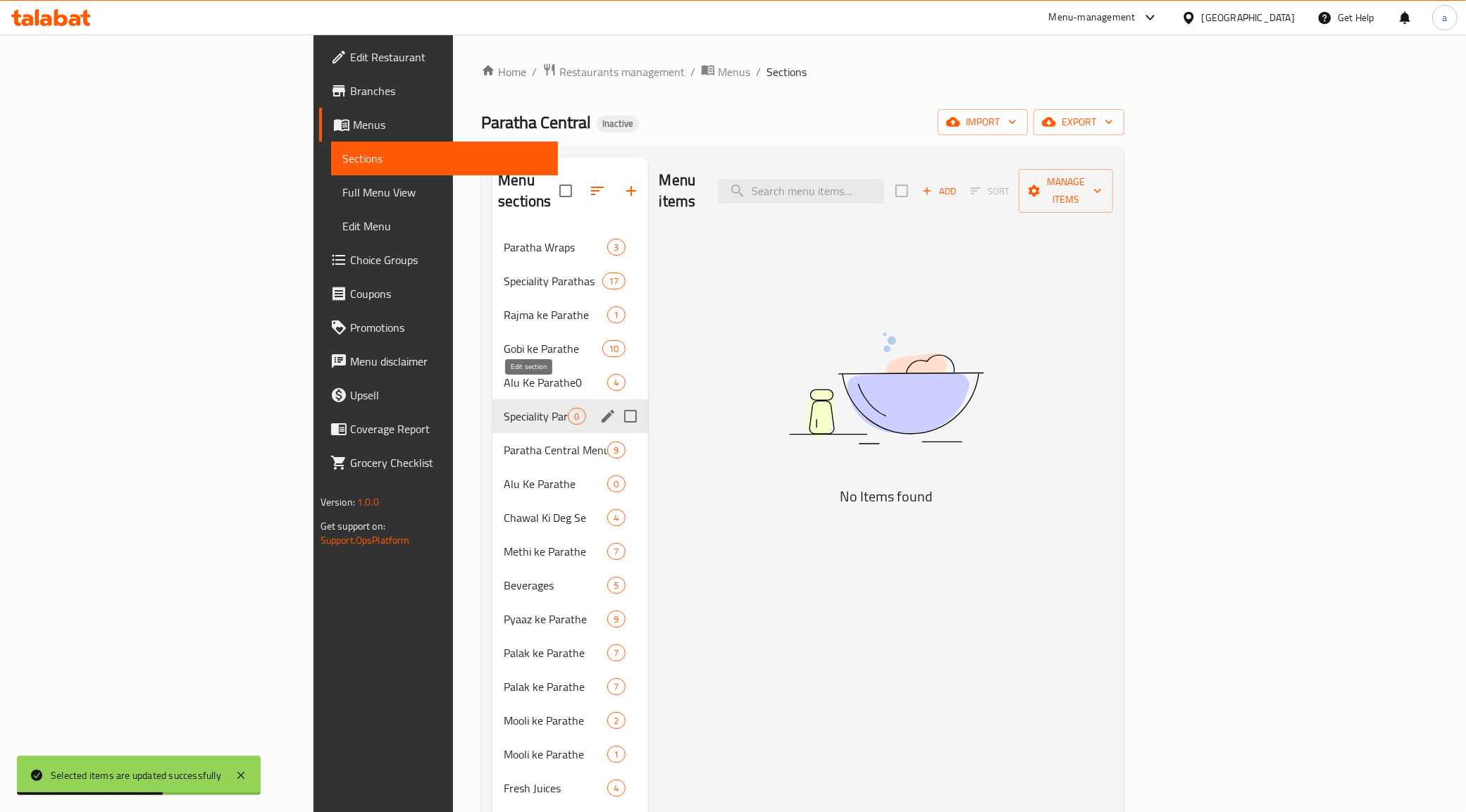
click at [602, 410] on icon "edit" at bounding box center [608, 416] width 13 height 13
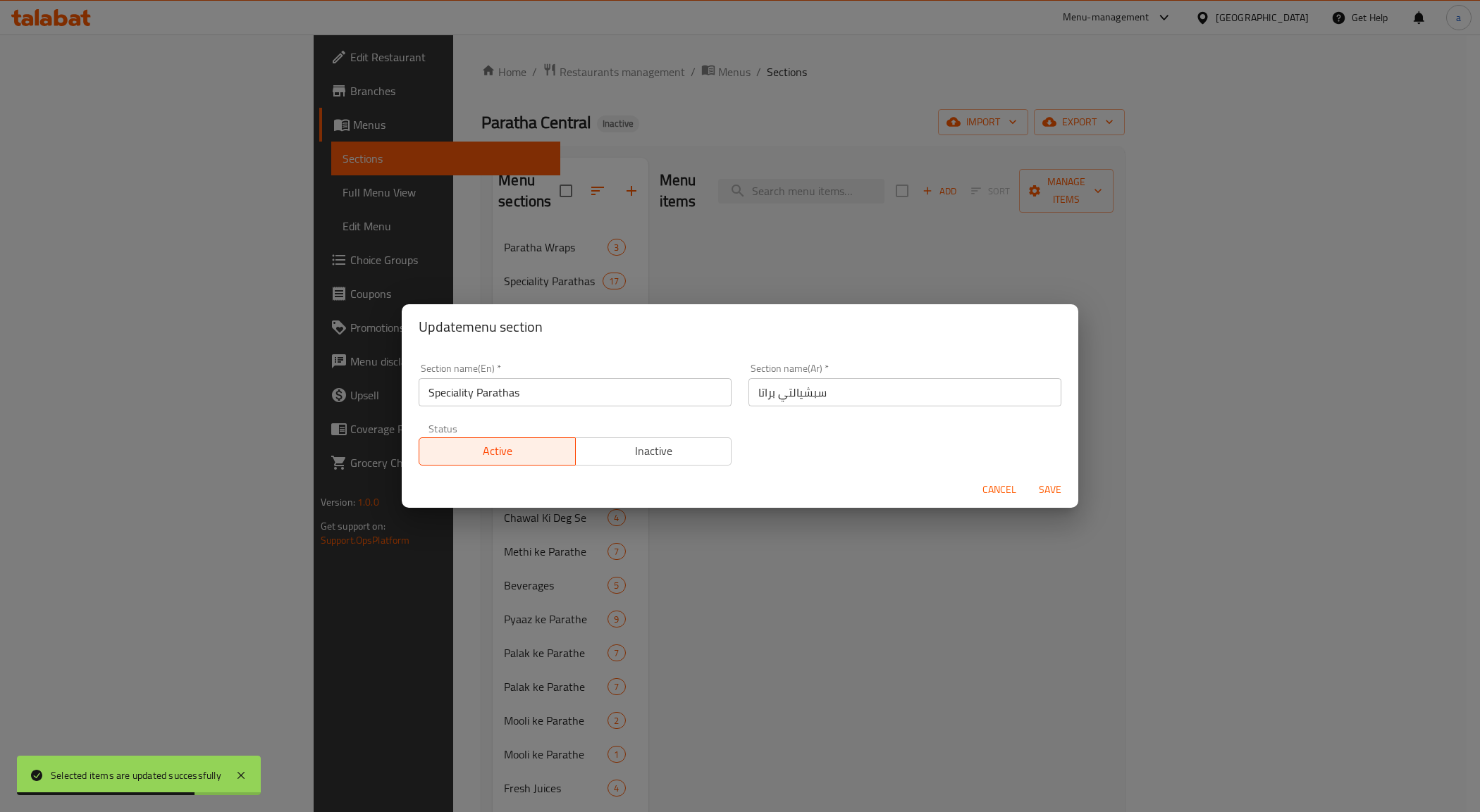
click at [932, 252] on div "Update menu section Section name(En)   * Speciality Parathas Section name(En) *…" at bounding box center [740, 406] width 1480 height 812
click at [994, 493] on span "Cancel" at bounding box center [999, 490] width 34 height 18
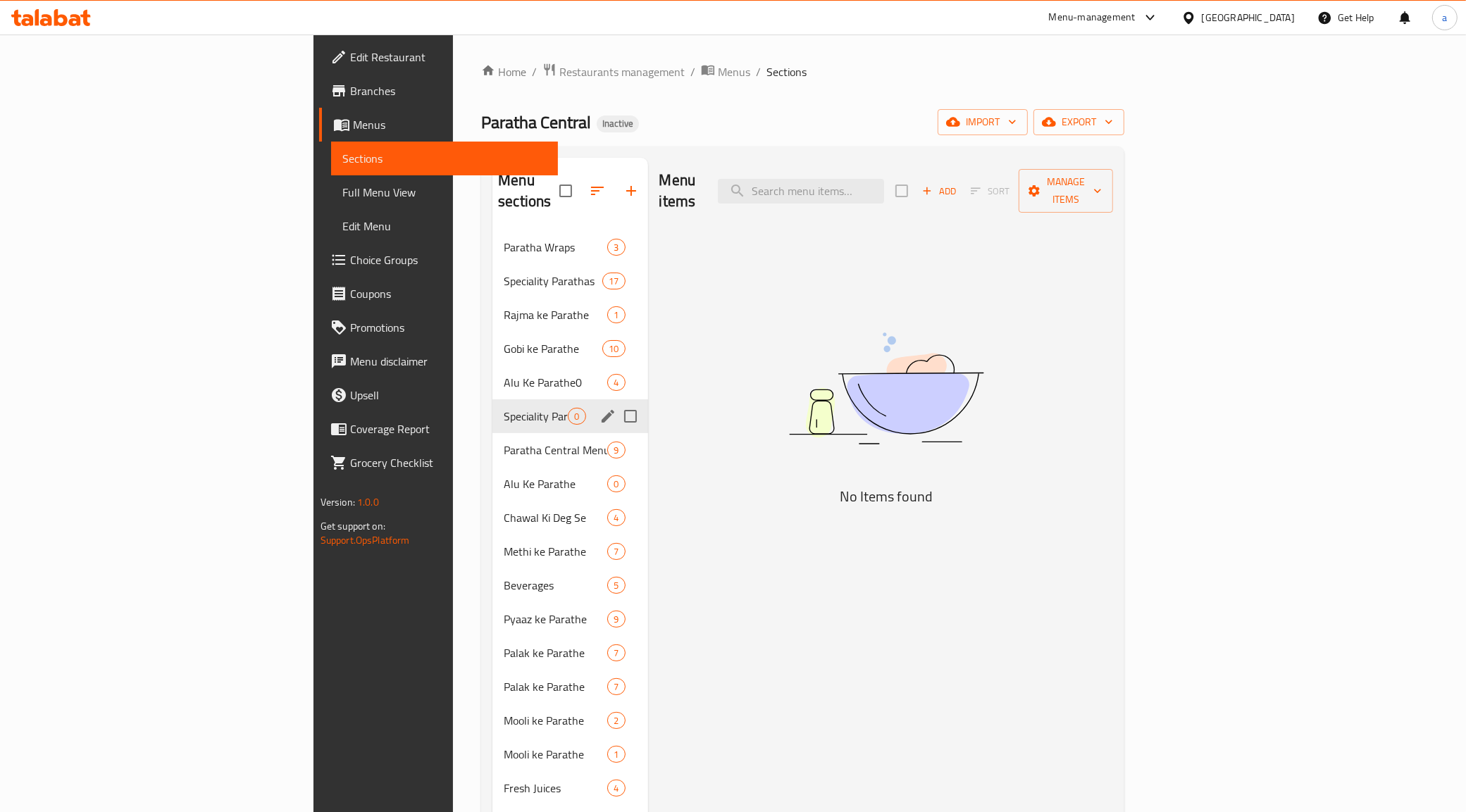
click at [615, 401] on input "Menu sections" at bounding box center [630, 416] width 29 height 29
checkbox input "true"
click at [583, 185] on icon "button" at bounding box center [589, 191] width 13 height 13
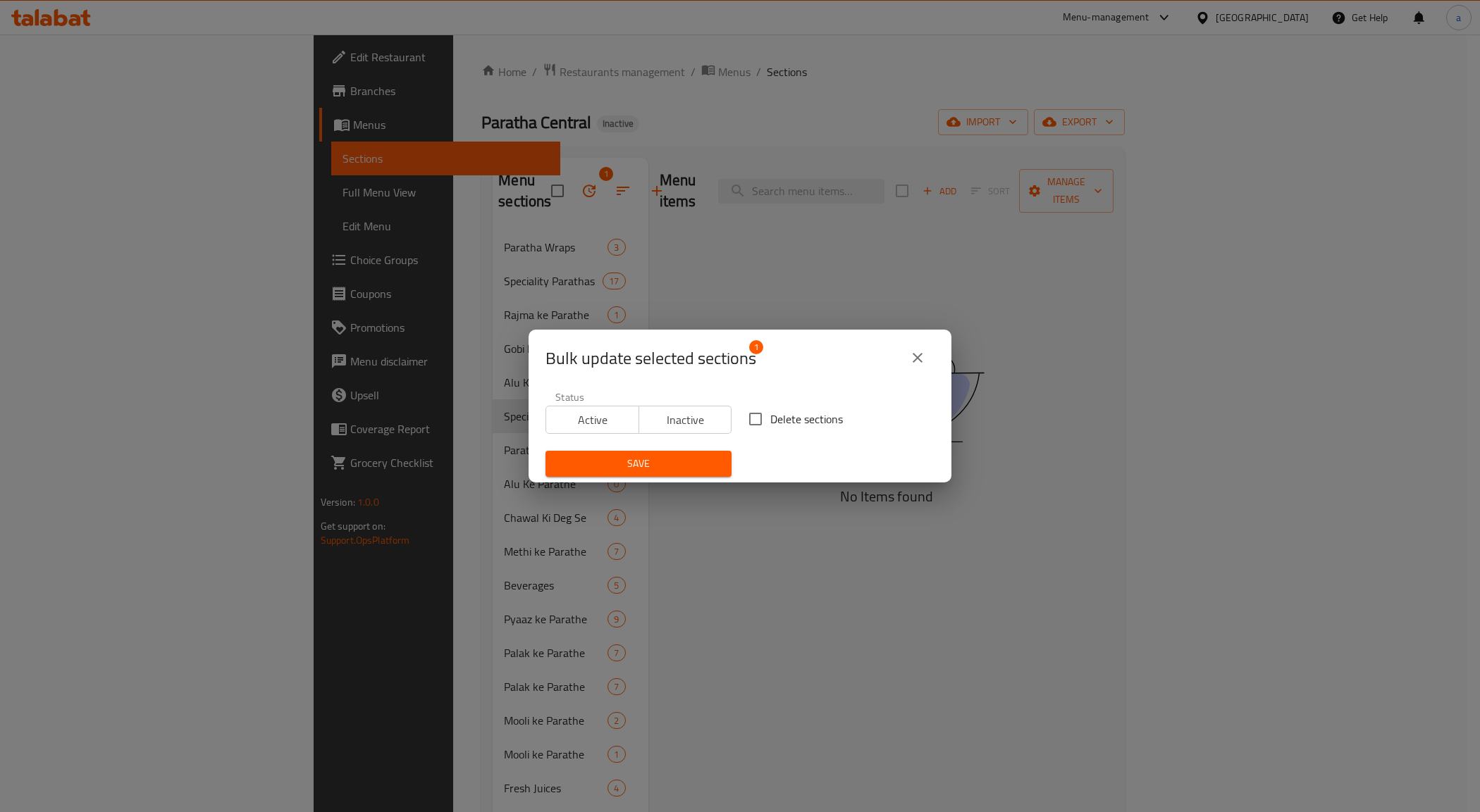
click at [796, 414] on span "Delete sections" at bounding box center [807, 419] width 73 height 17
click at [770, 414] on input "Delete sections" at bounding box center [755, 418] width 29 height 29
checkbox input "true"
click at [710, 456] on span "Save" at bounding box center [638, 463] width 163 height 18
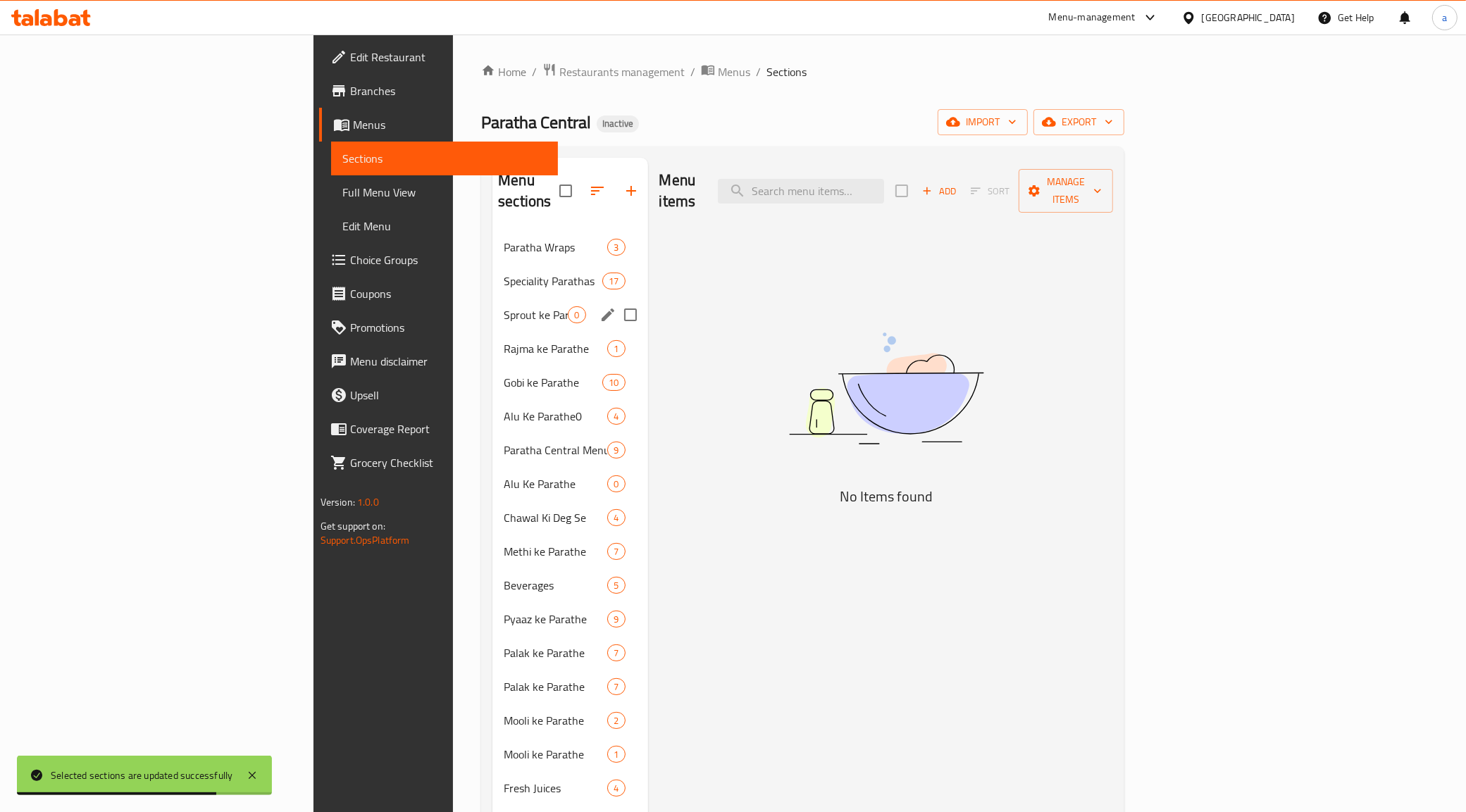
click at [615, 300] on input "Menu sections" at bounding box center [630, 314] width 29 height 29
checkbox input "true"
click at [580, 184] on icon "button" at bounding box center [589, 191] width 17 height 17
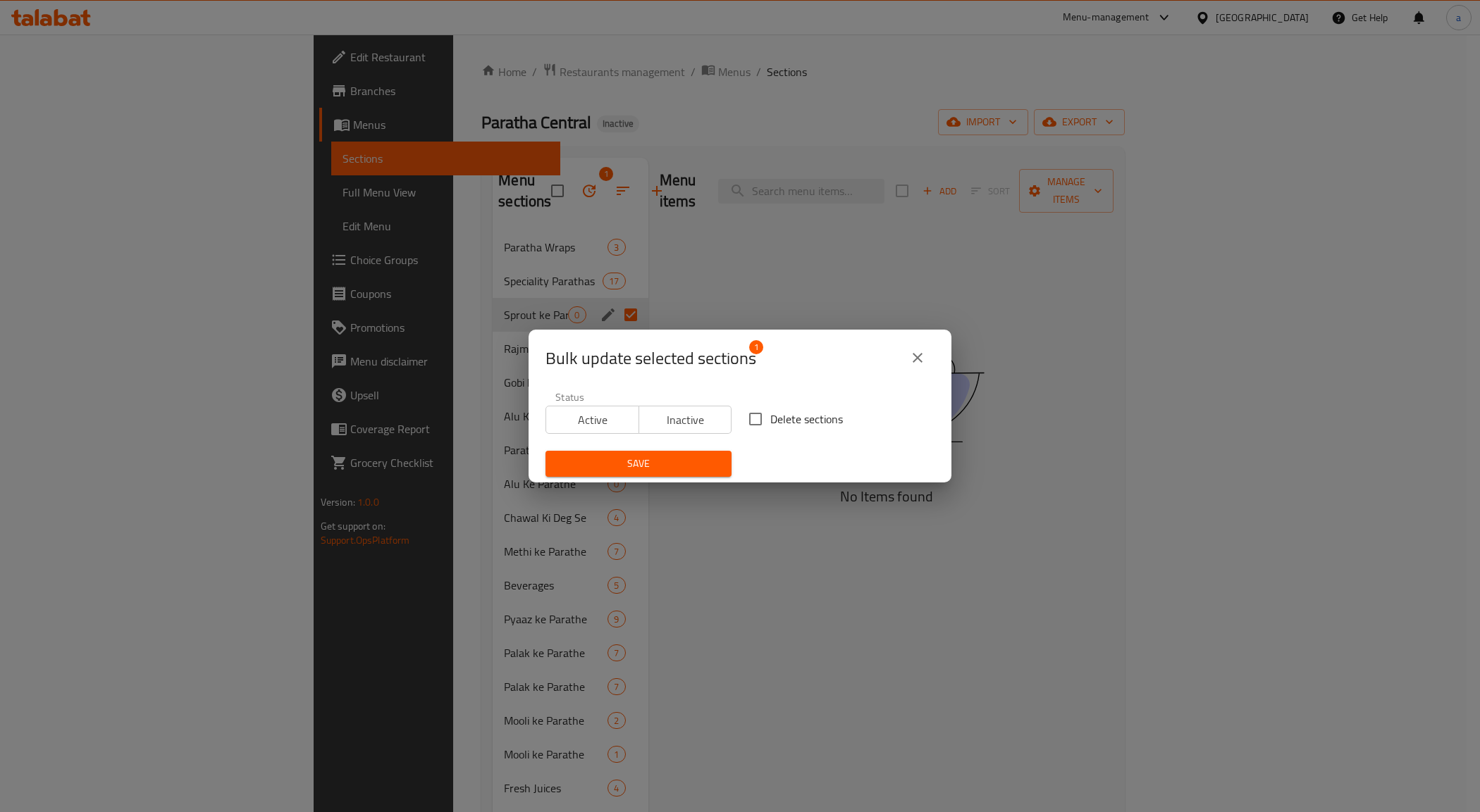
click at [759, 426] on input "Delete sections" at bounding box center [755, 418] width 29 height 29
checkbox input "true"
click at [691, 455] on span "Save" at bounding box center [638, 463] width 163 height 18
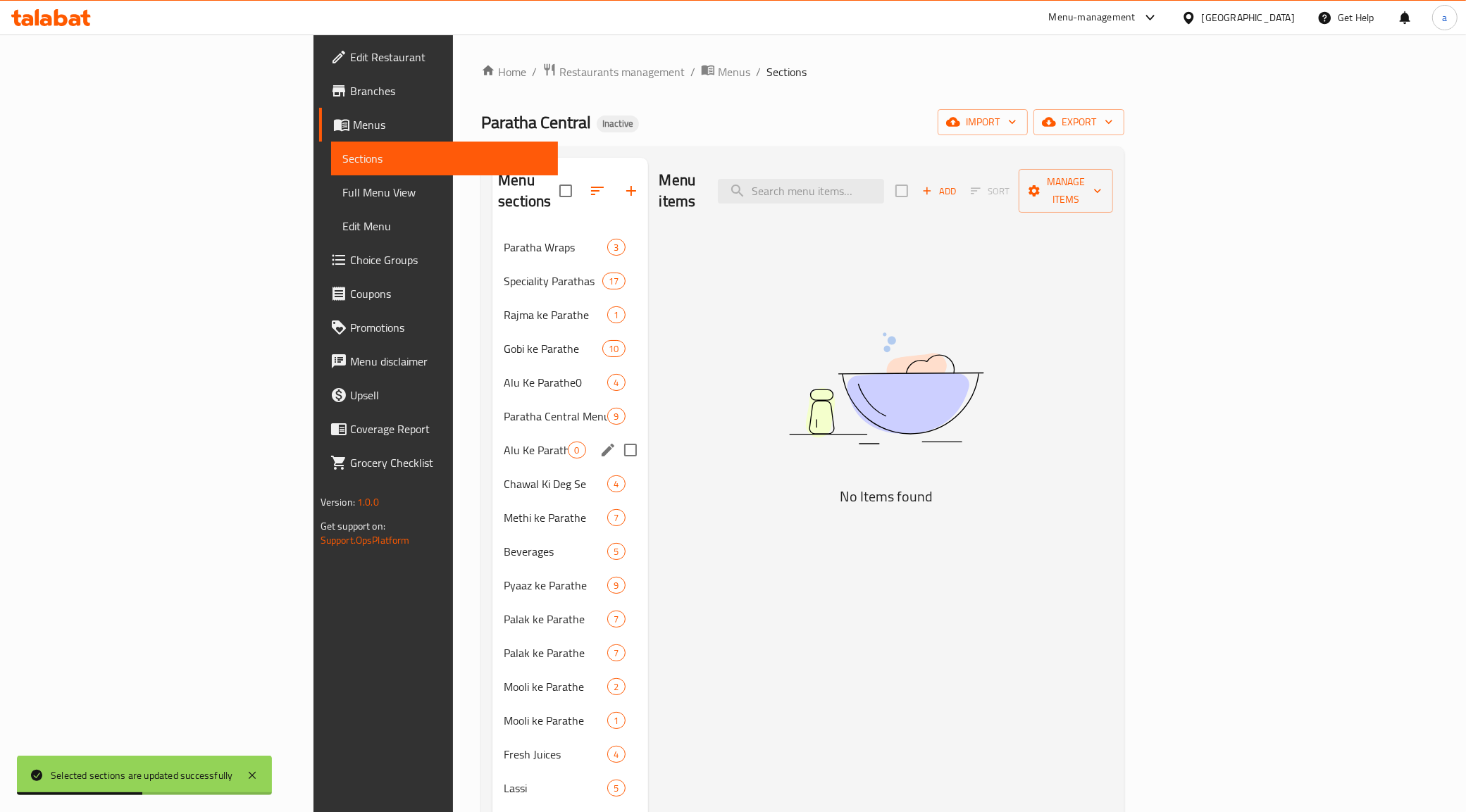
click at [615, 436] on input "Menu sections" at bounding box center [630, 450] width 29 height 29
checkbox input "true"
click at [580, 183] on icon "button" at bounding box center [589, 191] width 17 height 17
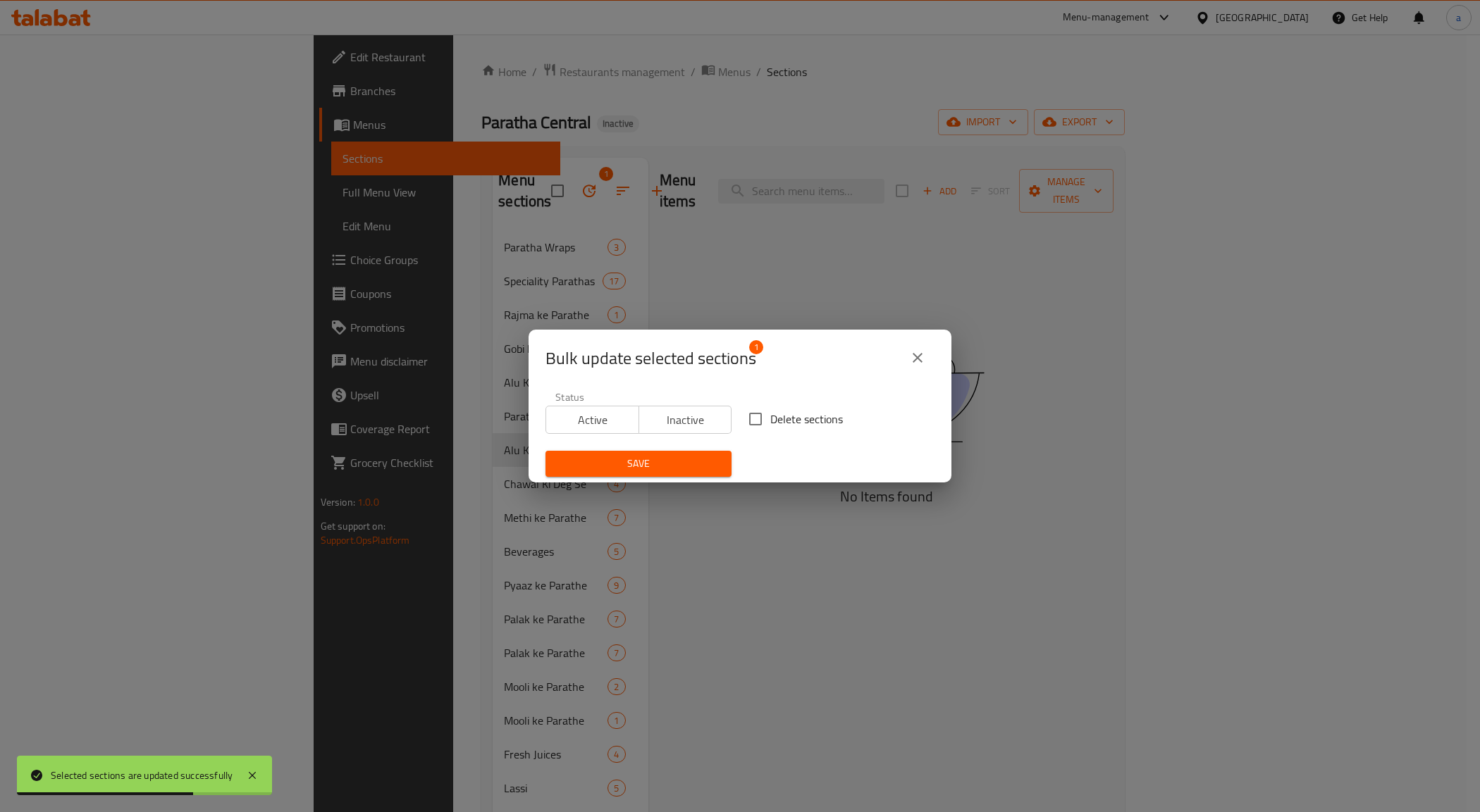
click at [770, 428] on span "Delete sections" at bounding box center [807, 419] width 73 height 17
click at [768, 428] on input "Delete sections" at bounding box center [755, 418] width 29 height 29
checkbox input "true"
click at [707, 463] on span "Save" at bounding box center [638, 463] width 163 height 18
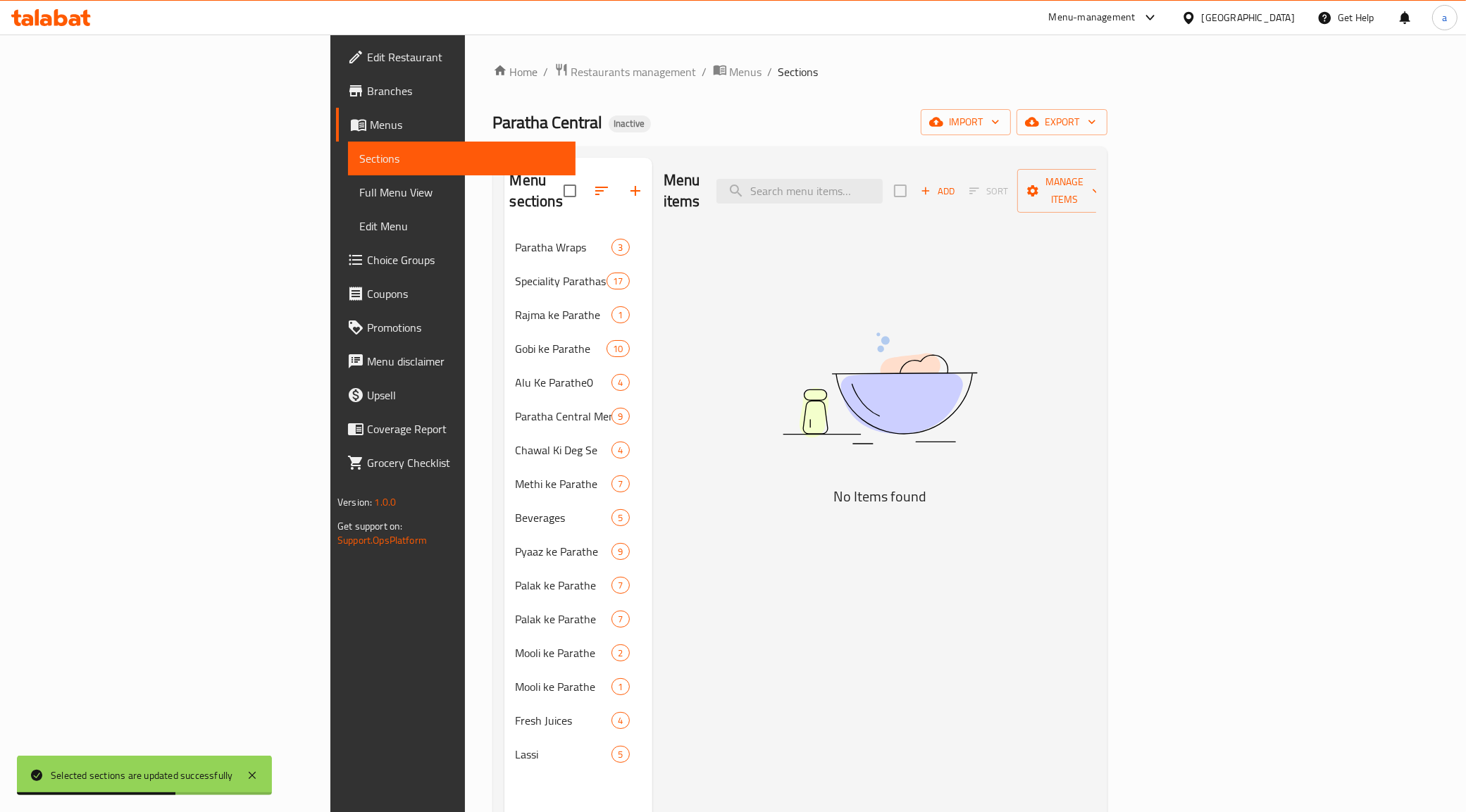
click at [359, 191] on span "Full Menu View" at bounding box center [461, 192] width 205 height 17
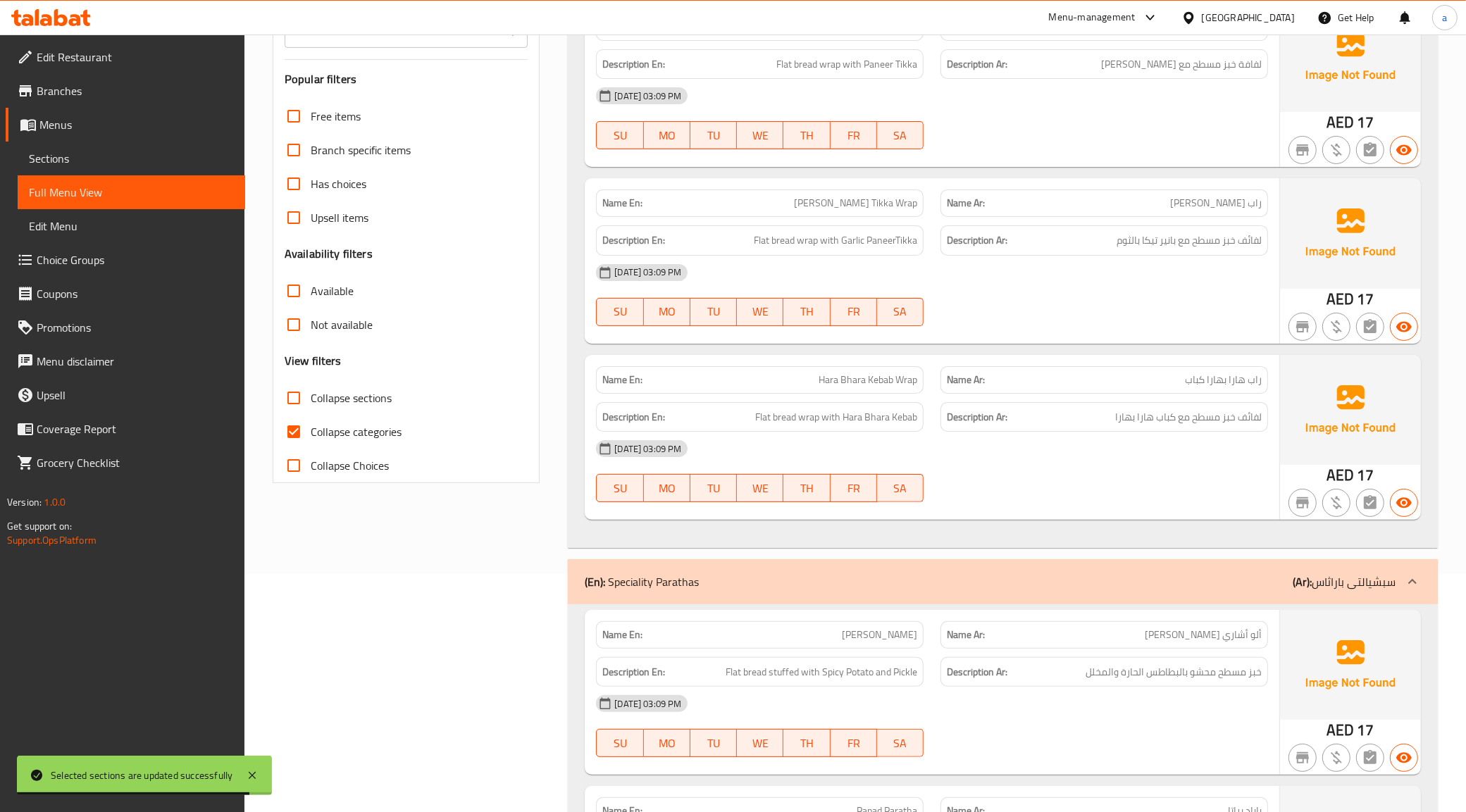
scroll to position [264, 0]
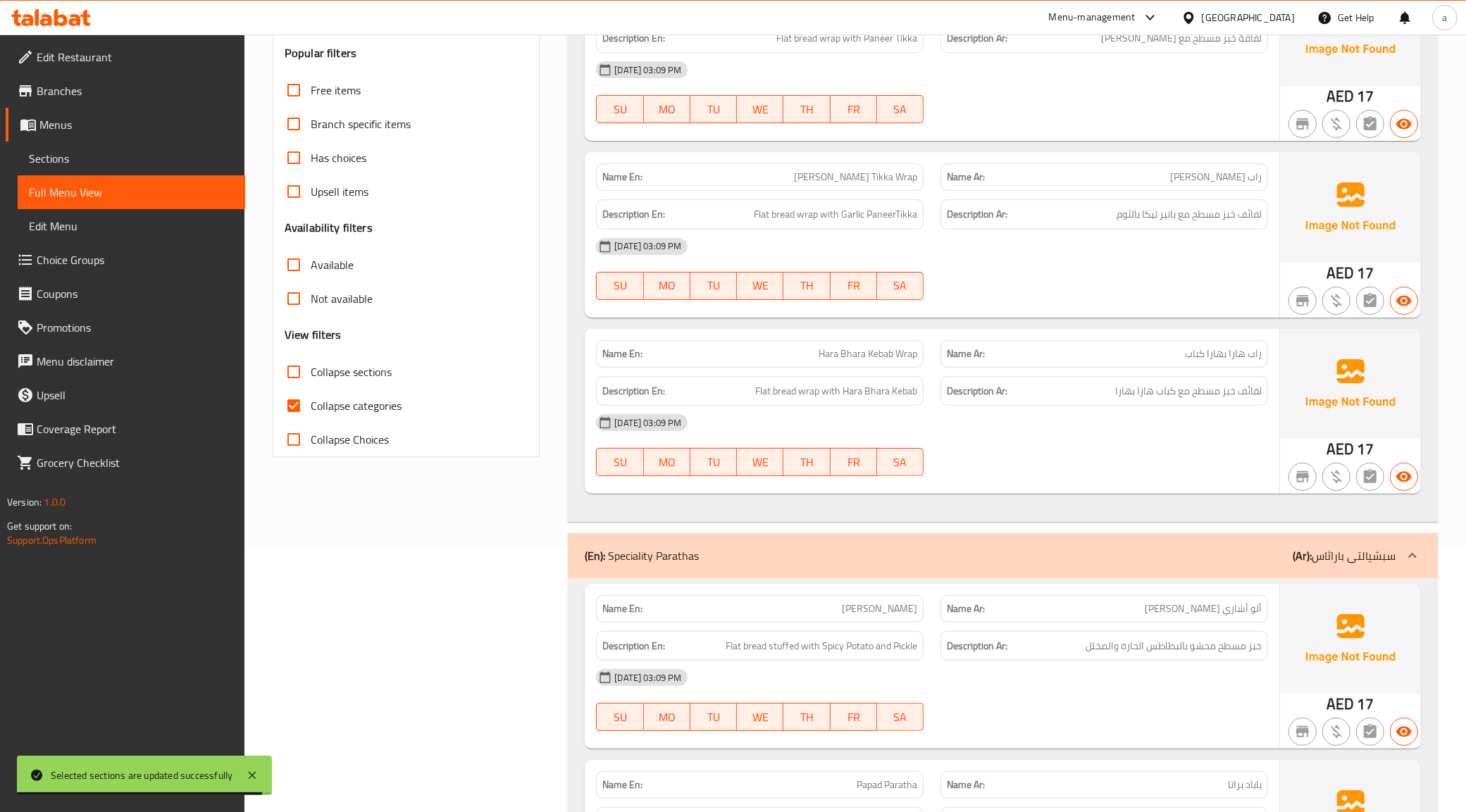
click at [297, 408] on input "Collapse categories" at bounding box center [293, 405] width 34 height 34
checkbox input "false"
click at [297, 376] on input "Collapse sections" at bounding box center [293, 371] width 34 height 34
checkbox input "true"
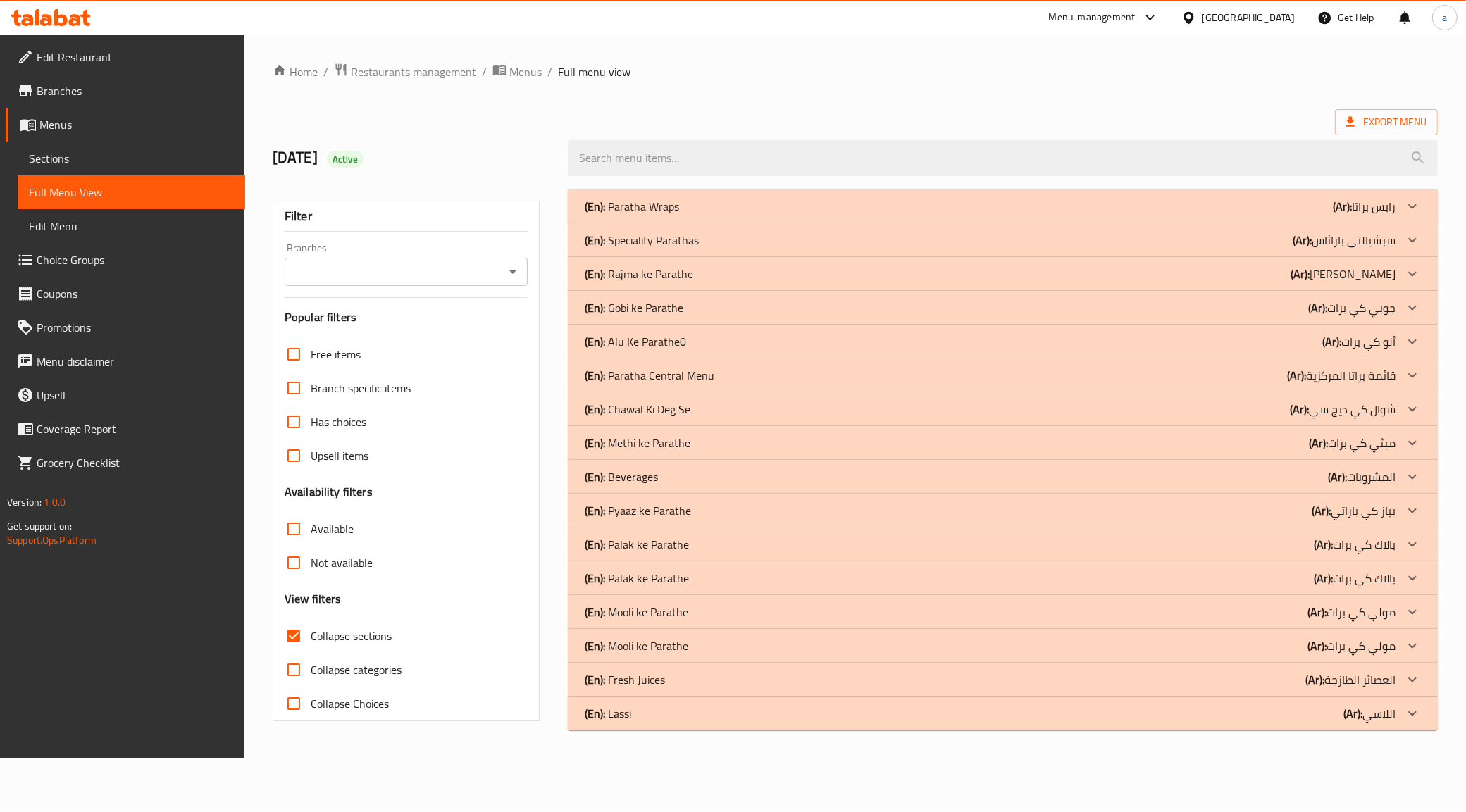
scroll to position [0, 0]
click at [764, 236] on div "(En): Speciality Parathas (Ar): [PERSON_NAME]" at bounding box center [999, 240] width 819 height 17
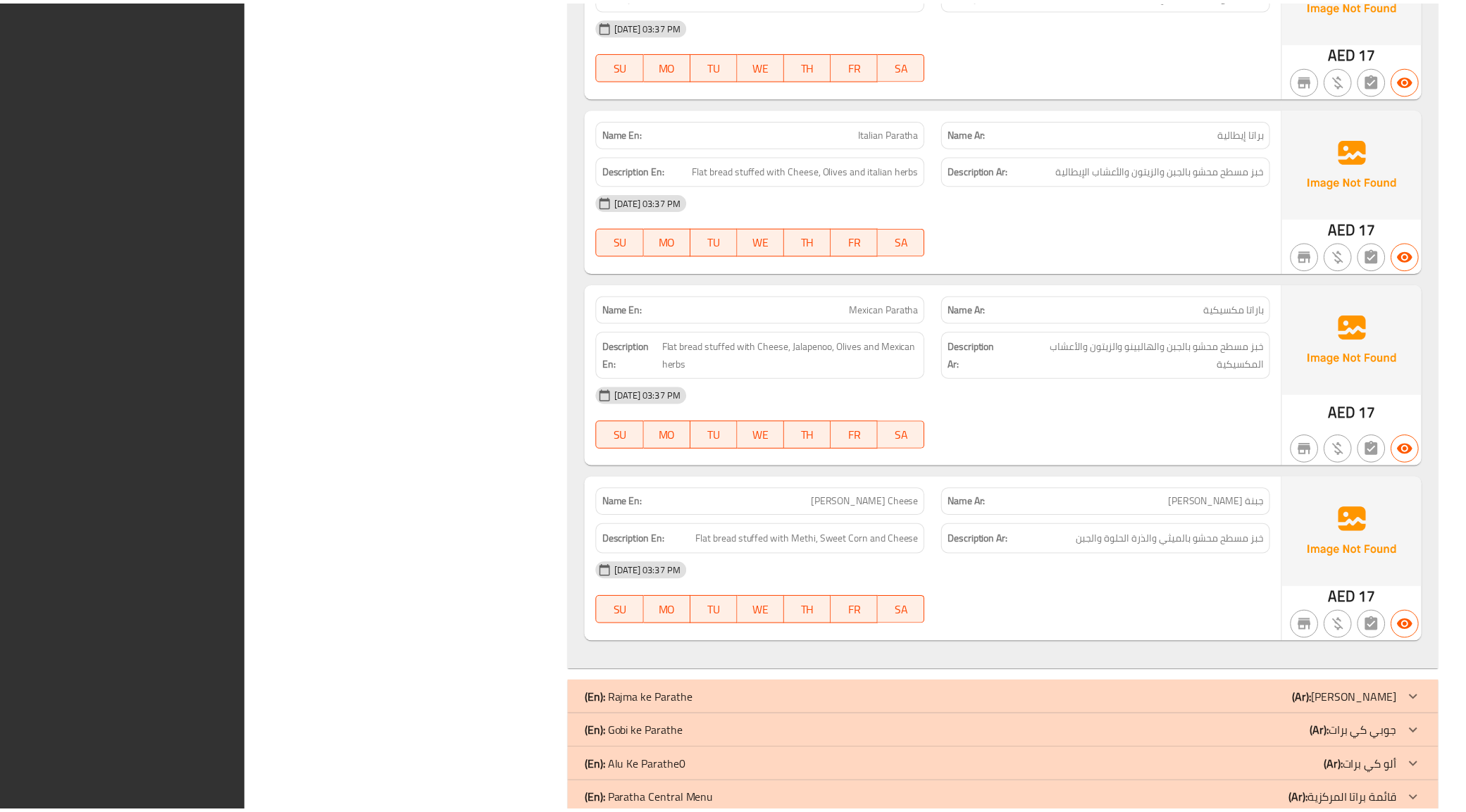
scroll to position [3018, 0]
